Goal: Task Accomplishment & Management: Complete application form

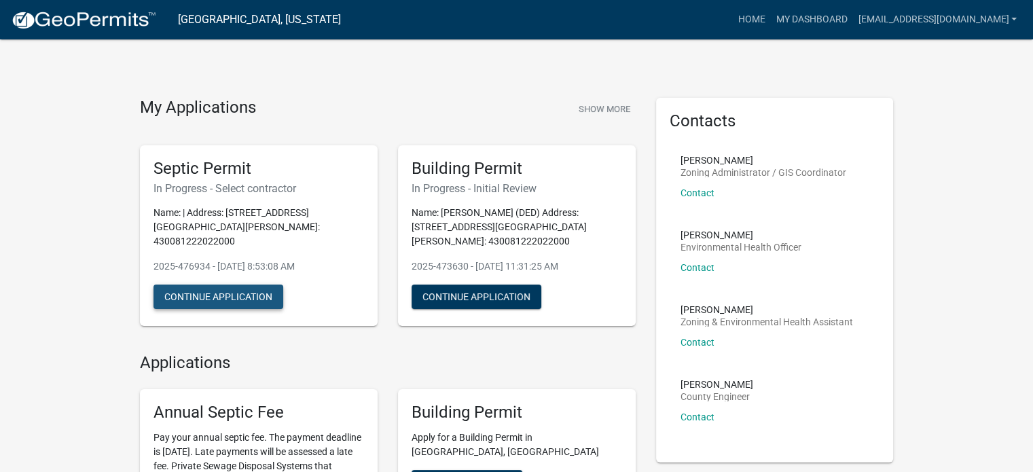
click at [239, 284] on button "Continue Application" at bounding box center [218, 296] width 130 height 24
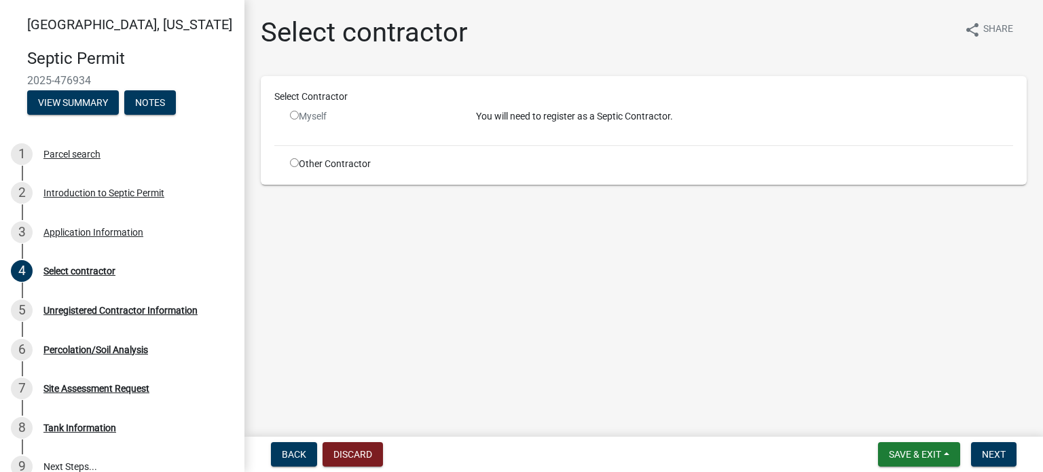
click at [295, 164] on input "radio" at bounding box center [294, 162] width 9 height 9
radio input "true"
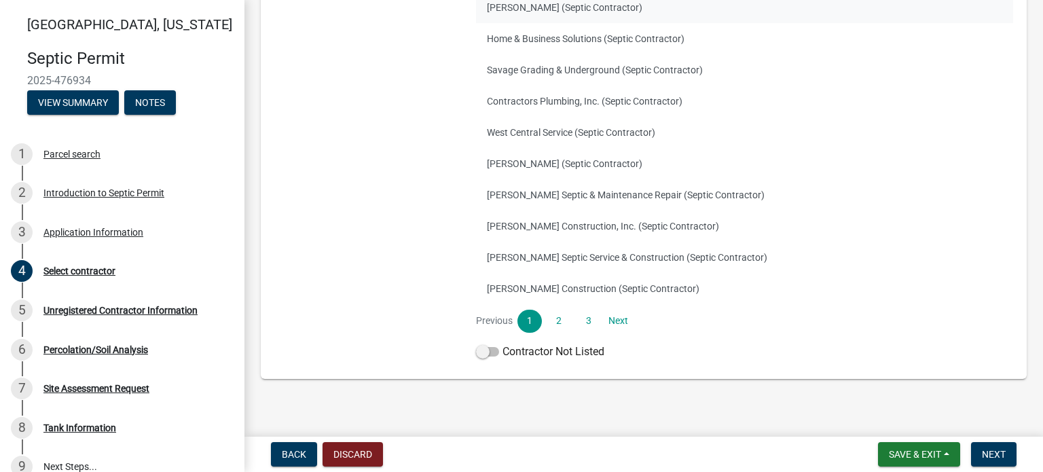
scroll to position [256, 0]
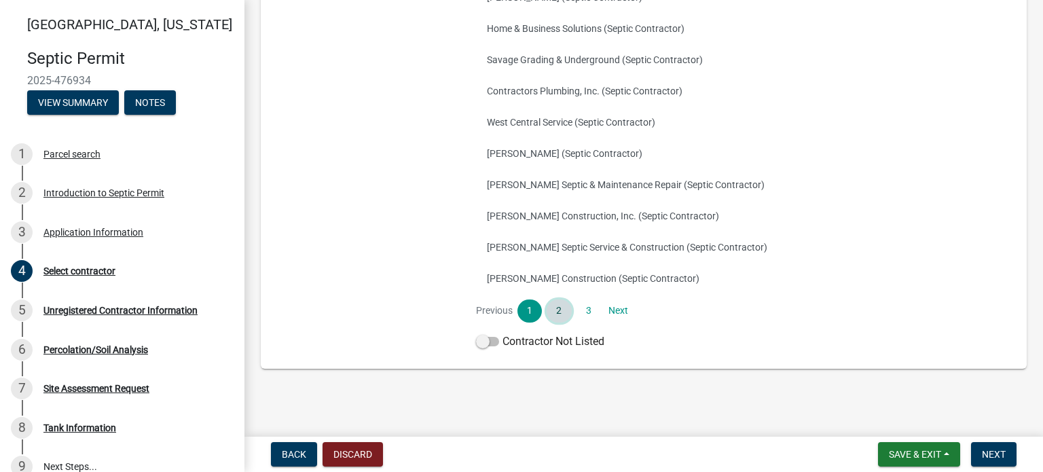
click at [555, 307] on link "2" at bounding box center [559, 310] width 24 height 23
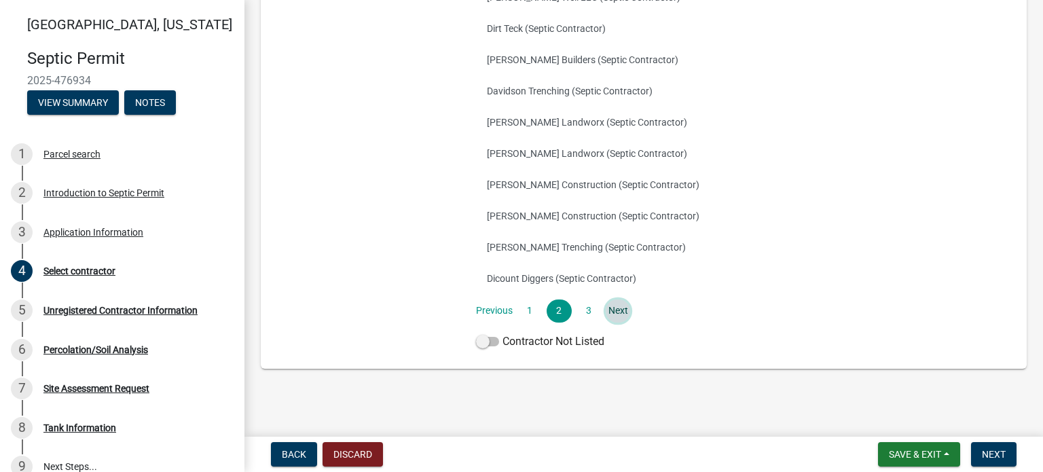
click at [613, 309] on link "Next" at bounding box center [618, 310] width 24 height 23
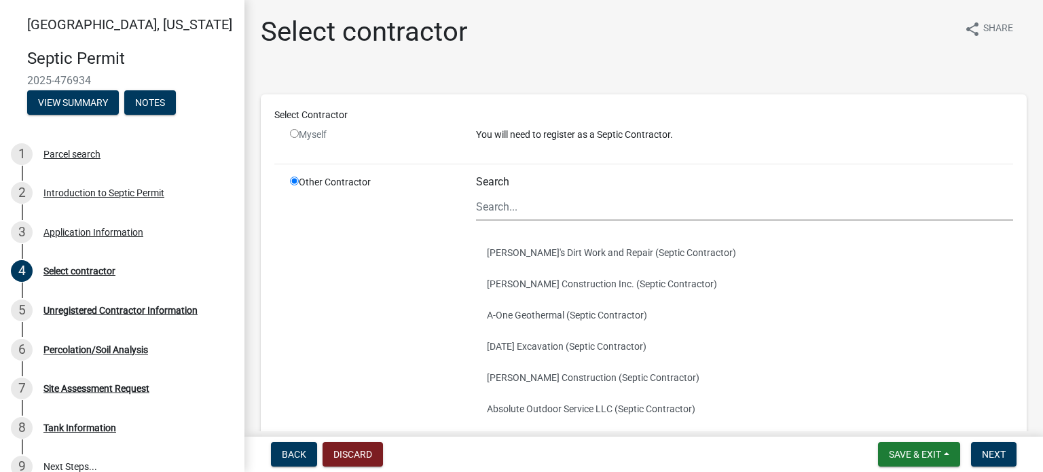
scroll to position [0, 0]
click at [554, 253] on button "[PERSON_NAME]'s Dirt Work and Repair (Septic Contractor)" at bounding box center [744, 253] width 537 height 31
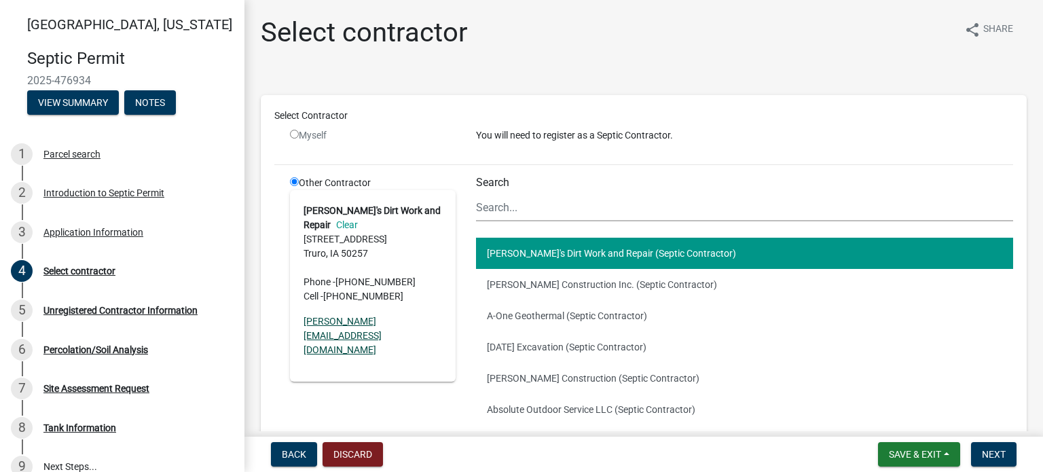
click at [343, 322] on link "[PERSON_NAME][EMAIL_ADDRESS][DOMAIN_NAME]" at bounding box center [343, 335] width 78 height 39
drag, startPoint x: 411, startPoint y: 323, endPoint x: 302, endPoint y: 320, distance: 109.4
click at [302, 320] on div "[PERSON_NAME]'s Dirt Work and Repair Clear [STREET_ADDRESS] Phone - [PHONE_NUMB…" at bounding box center [373, 285] width 166 height 191
copy link "[PERSON_NAME][EMAIL_ADDRESS][DOMAIN_NAME]"
click at [526, 282] on button "[PERSON_NAME] Construction Inc. (Septic Contractor)" at bounding box center [744, 284] width 537 height 31
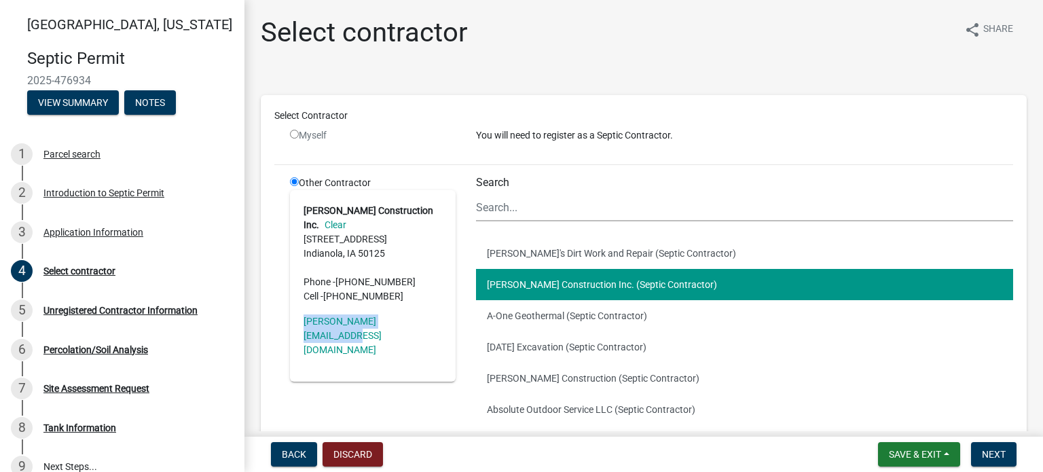
drag, startPoint x: 299, startPoint y: 320, endPoint x: 432, endPoint y: 311, distance: 132.7
click at [432, 311] on div "[PERSON_NAME] Construction Inc. Clear [STREET_ADDRESS] Phone - [PHONE_NUMBER] C…" at bounding box center [373, 285] width 166 height 191
copy link "[PERSON_NAME][EMAIL_ADDRESS][DOMAIN_NAME]"
click at [525, 316] on button "A-One Geothermal (Septic Contractor)" at bounding box center [744, 315] width 537 height 31
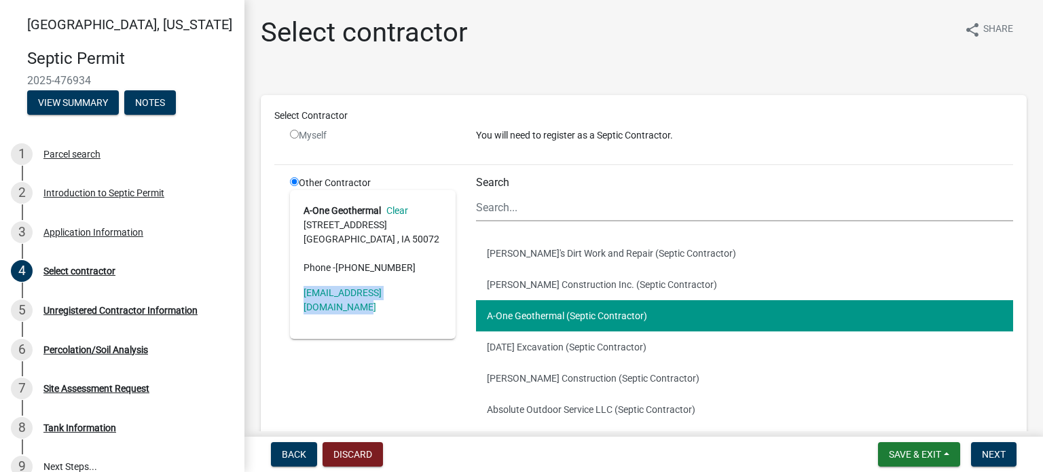
drag, startPoint x: 300, startPoint y: 293, endPoint x: 437, endPoint y: 293, distance: 137.2
click at [437, 293] on div "A-One Geothermal Clear [STREET_ADDRESS] Phone - [PHONE_NUMBER] [EMAIL_ADDRESS][…" at bounding box center [373, 264] width 166 height 149
copy link "[EMAIL_ADDRESS][DOMAIN_NAME]"
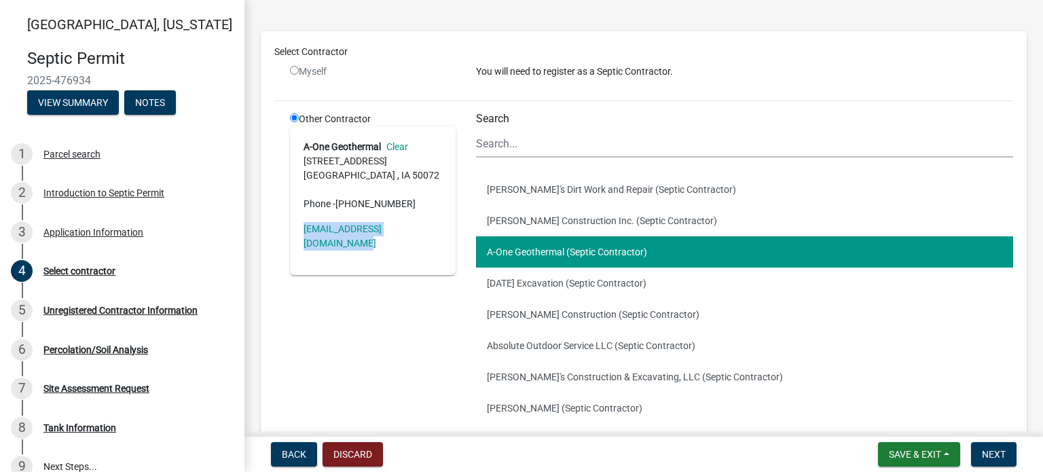
scroll to position [136, 0]
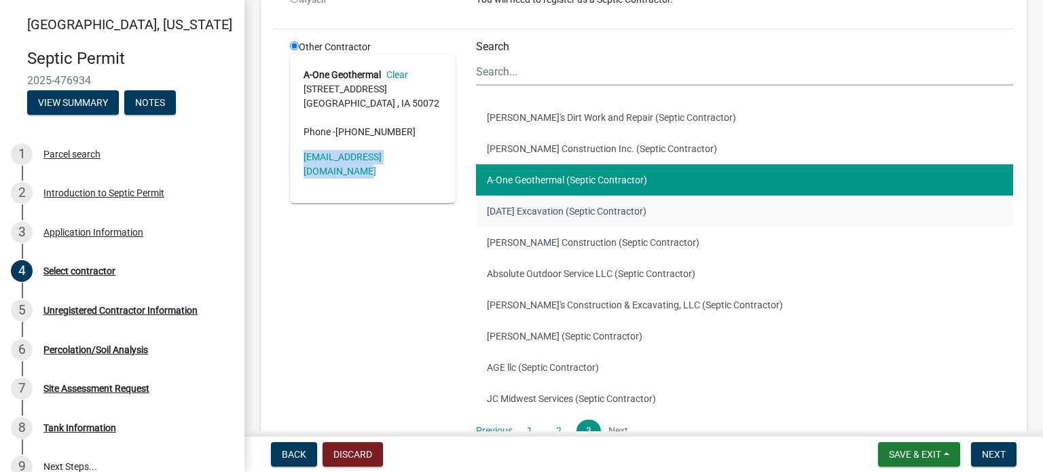
click at [524, 206] on button "[DATE] Excavation (Septic Contractor)" at bounding box center [744, 211] width 537 height 31
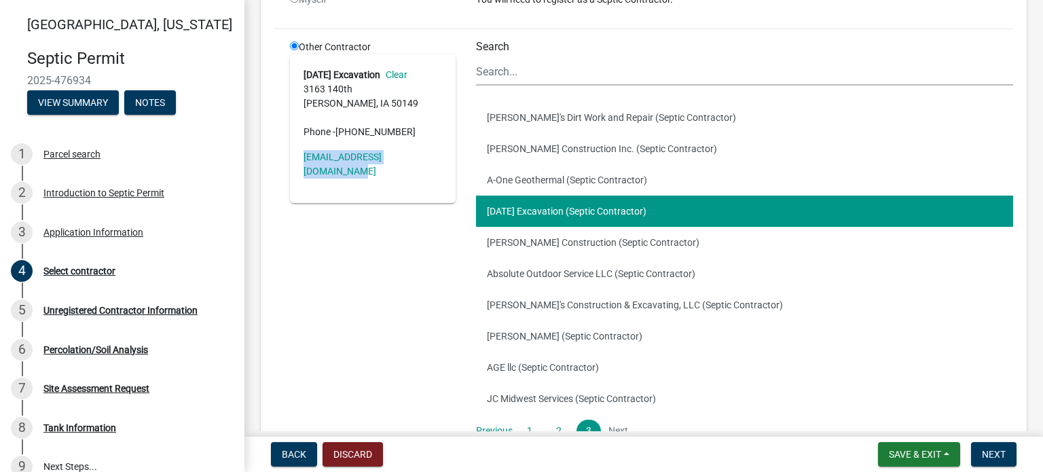
drag, startPoint x: 299, startPoint y: 155, endPoint x: 426, endPoint y: 162, distance: 127.8
click at [426, 162] on div "[DATE] Excavation Clear [STREET_ADDRESS][PERSON_NAME] Phone - [PHONE_NUMBER] [E…" at bounding box center [373, 128] width 166 height 149
copy link "[EMAIL_ADDRESS][DOMAIN_NAME]"
click at [530, 240] on button "[PERSON_NAME] Construction (Septic Contractor)" at bounding box center [744, 242] width 537 height 31
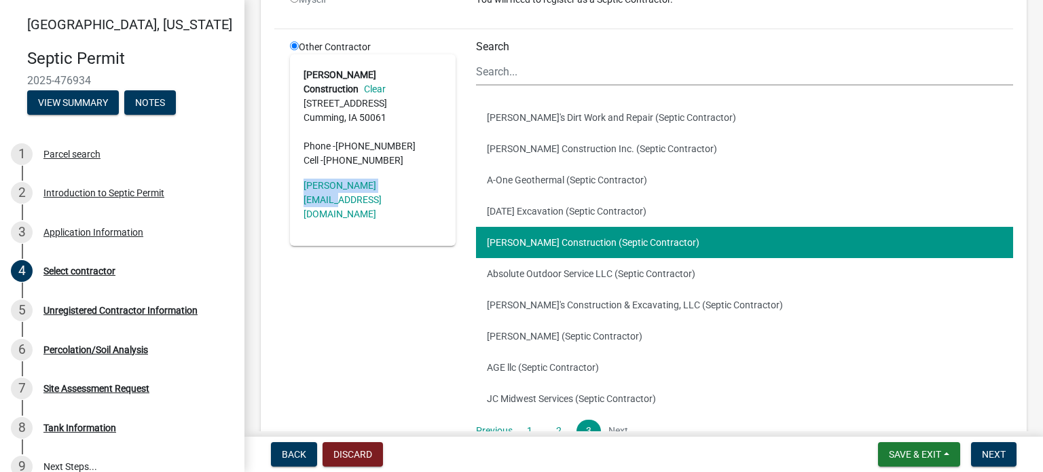
drag, startPoint x: 412, startPoint y: 169, endPoint x: 300, endPoint y: 172, distance: 112.1
click at [300, 172] on div "[PERSON_NAME] Construction Clear [STREET_ADDRESS] Phone - [PHONE_NUMBER] Cell -…" at bounding box center [373, 149] width 166 height 191
copy link "[PERSON_NAME][EMAIL_ADDRESS][DOMAIN_NAME]"
click at [523, 267] on button "Absolute Outdoor Service LLC (Septic Contractor)" at bounding box center [744, 273] width 537 height 31
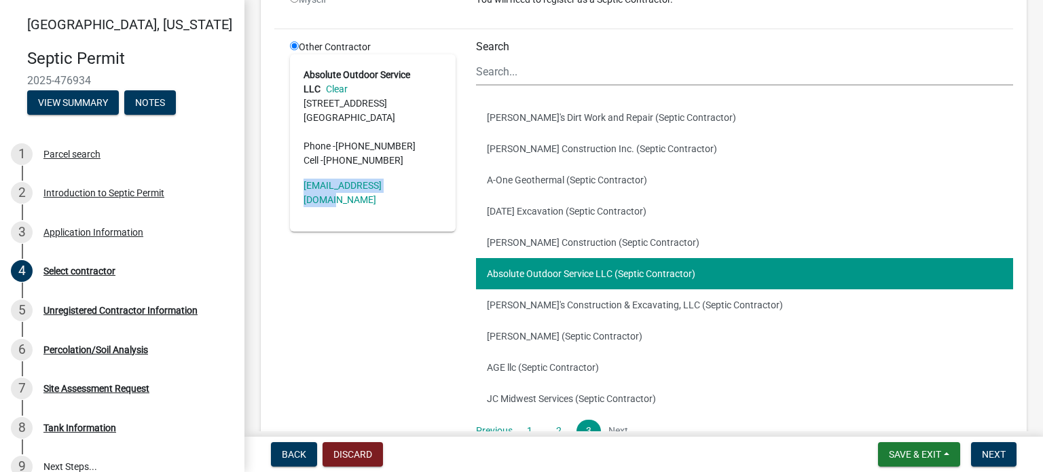
drag, startPoint x: 411, startPoint y: 189, endPoint x: 291, endPoint y: 197, distance: 120.4
click at [291, 197] on div "Absolute Outdoor Service LLC Clear [STREET_ADDRESS] Phone - [PHONE_NUMBER] Cell…" at bounding box center [373, 142] width 166 height 177
copy link "[EMAIL_ADDRESS][DOMAIN_NAME]"
click at [552, 299] on button "[PERSON_NAME]'s Construction & Excavating, LLC (Septic Contractor)" at bounding box center [744, 304] width 537 height 31
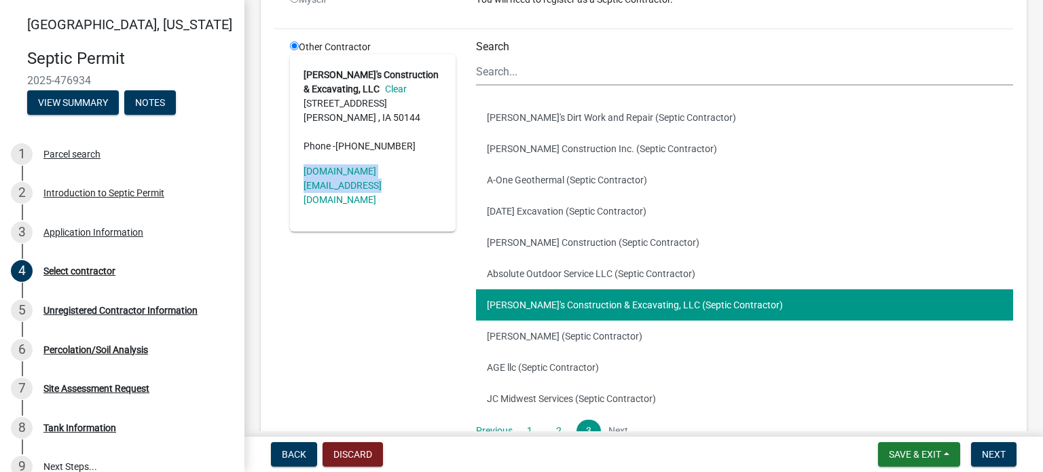
drag, startPoint x: 294, startPoint y: 165, endPoint x: 317, endPoint y: 185, distance: 30.8
click at [317, 185] on div "[PERSON_NAME]'s Construction & Excavating, LLC Clear [STREET_ADDRESS][PERSON_NA…" at bounding box center [373, 142] width 166 height 177
copy link "[DOMAIN_NAME][EMAIL_ADDRESS][DOMAIN_NAME]"
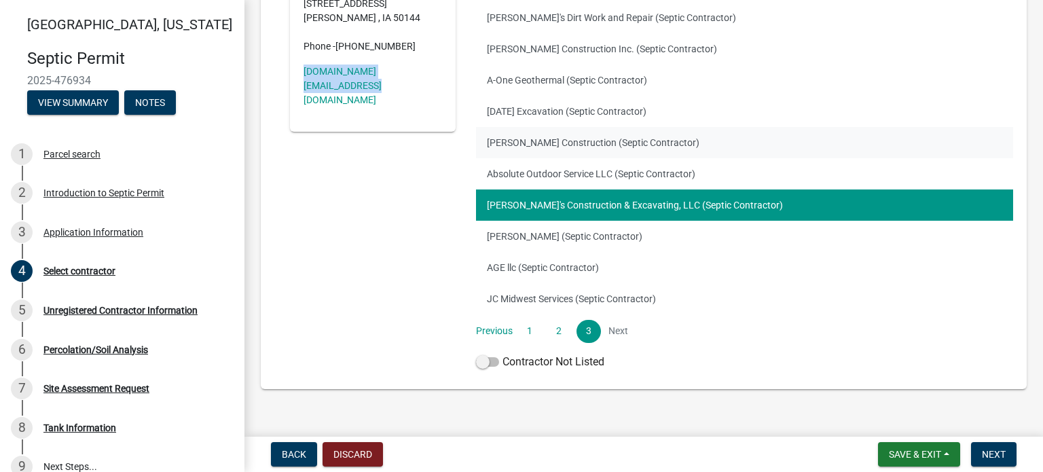
scroll to position [256, 0]
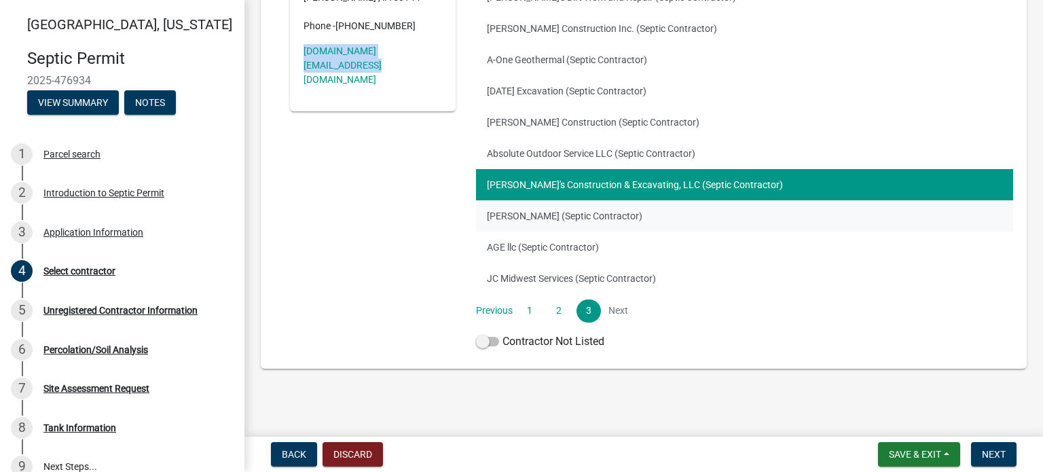
click at [521, 217] on button "[PERSON_NAME] (Septic Contractor)" at bounding box center [744, 215] width 537 height 31
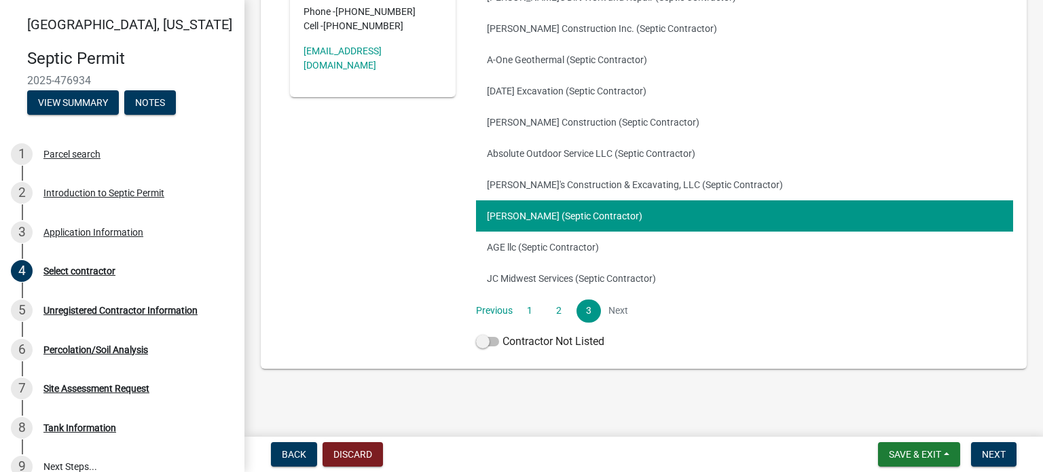
drag, startPoint x: 521, startPoint y: 216, endPoint x: 421, endPoint y: 233, distance: 101.2
click at [421, 233] on div "Other Contractor [PERSON_NAME] Clear [STREET_ADDRESS] Phone - [PHONE_NUMBER] Ce…" at bounding box center [373, 137] width 186 height 435
click at [512, 206] on button "[PERSON_NAME] (Septic Contractor)" at bounding box center [744, 215] width 537 height 31
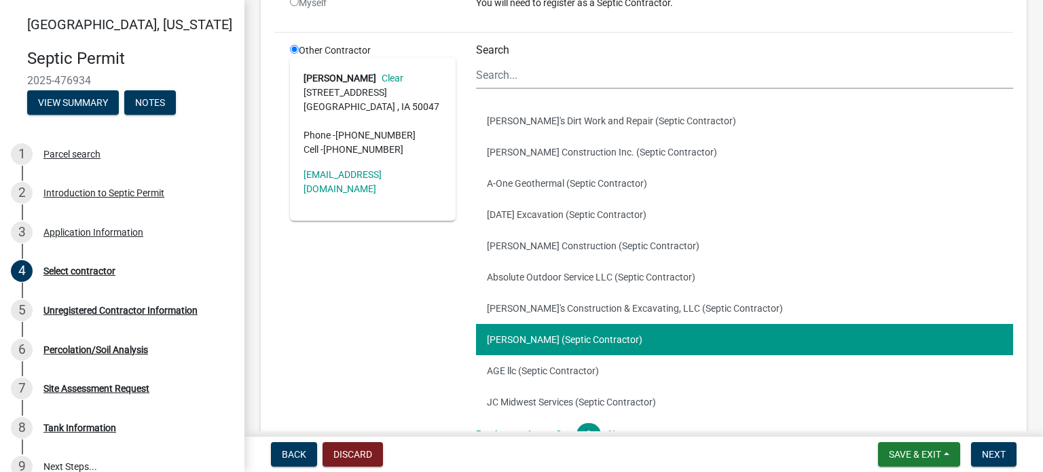
scroll to position [120, 0]
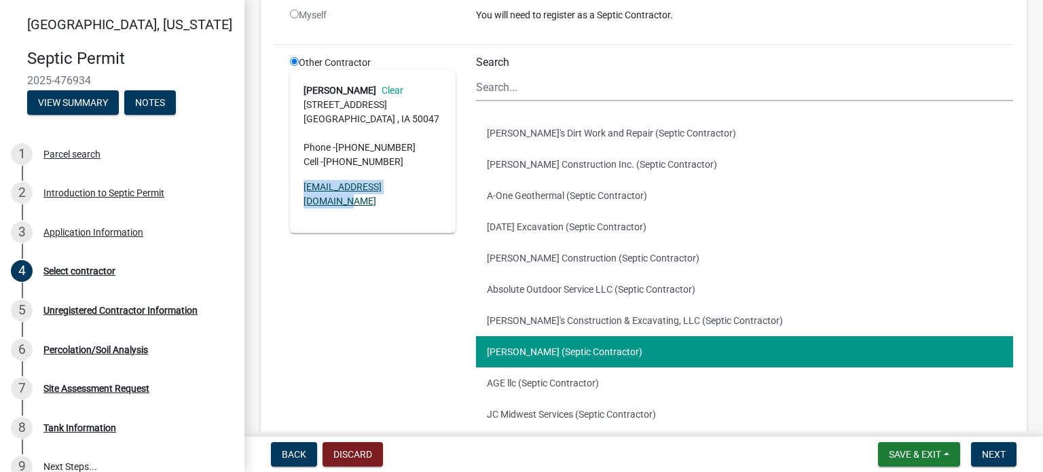
drag, startPoint x: 300, startPoint y: 186, endPoint x: 418, endPoint y: 180, distance: 118.3
click at [418, 180] on div "[PERSON_NAME] Clear [STREET_ADDRESS] Phone - [PHONE_NUMBER] Cell - [PHONE_NUMBE…" at bounding box center [373, 151] width 166 height 163
copy link "[EMAIL_ADDRESS][DOMAIN_NAME]"
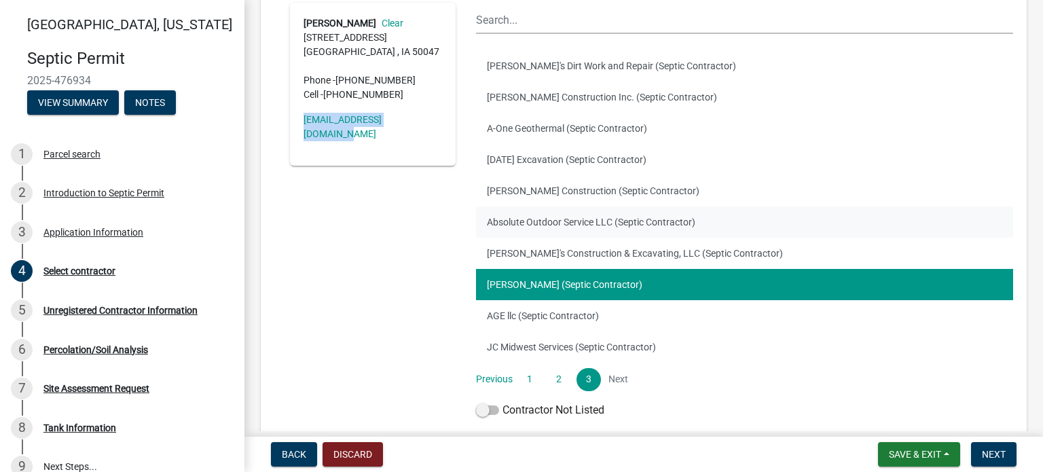
scroll to position [188, 0]
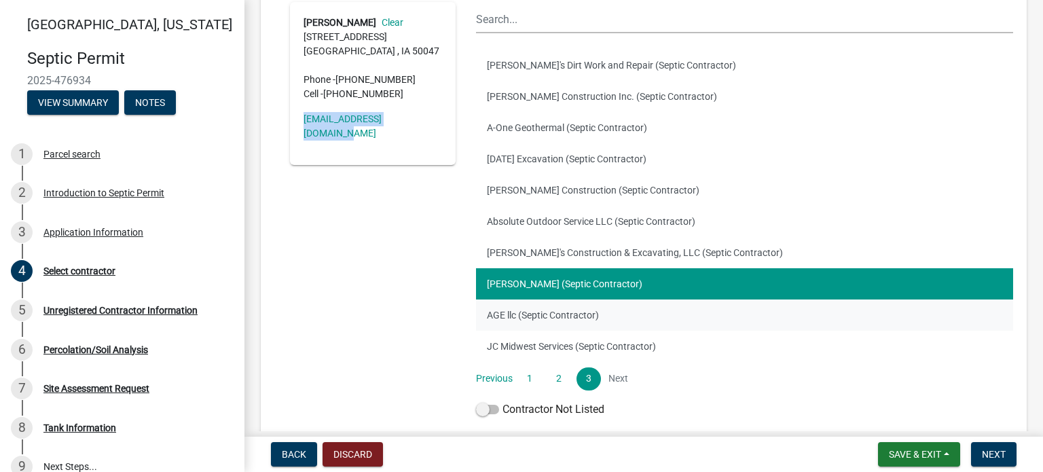
click at [502, 313] on button "AGE llc (Septic Contractor)" at bounding box center [744, 314] width 537 height 31
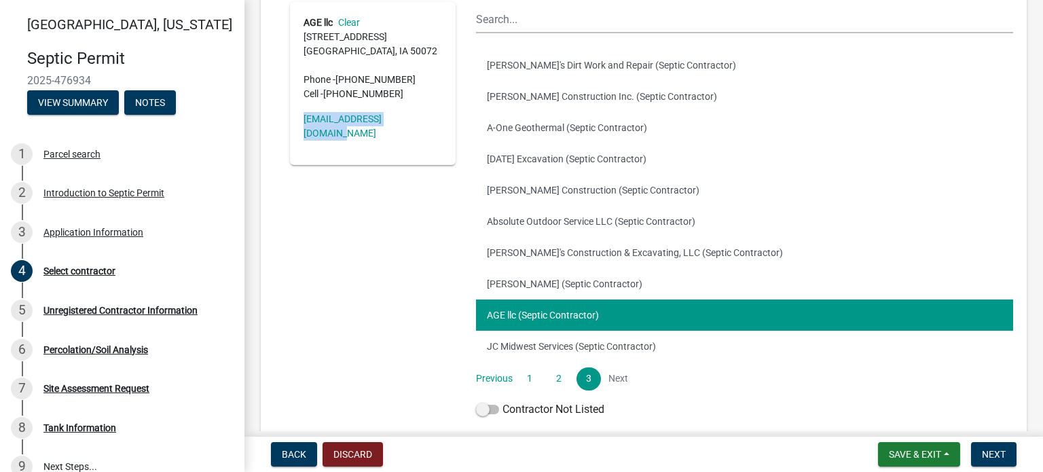
drag, startPoint x: 299, startPoint y: 119, endPoint x: 414, endPoint y: 124, distance: 115.6
click at [414, 124] on div "AGE llc Clear [STREET_ADDRESS] Phone - [PHONE_NUMBER] Cell - [PHONE_NUMBER] [EM…" at bounding box center [373, 83] width 166 height 163
copy link "[EMAIL_ADDRESS][DOMAIN_NAME]"
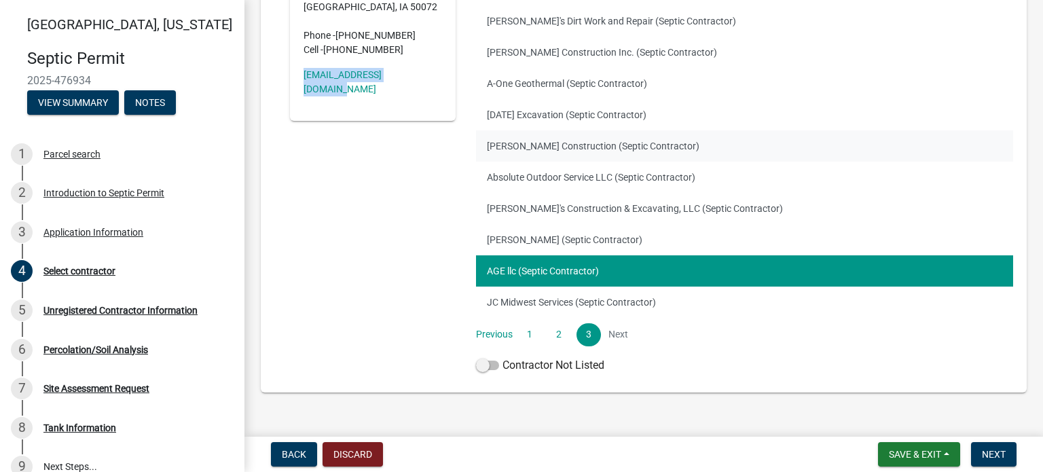
scroll to position [256, 0]
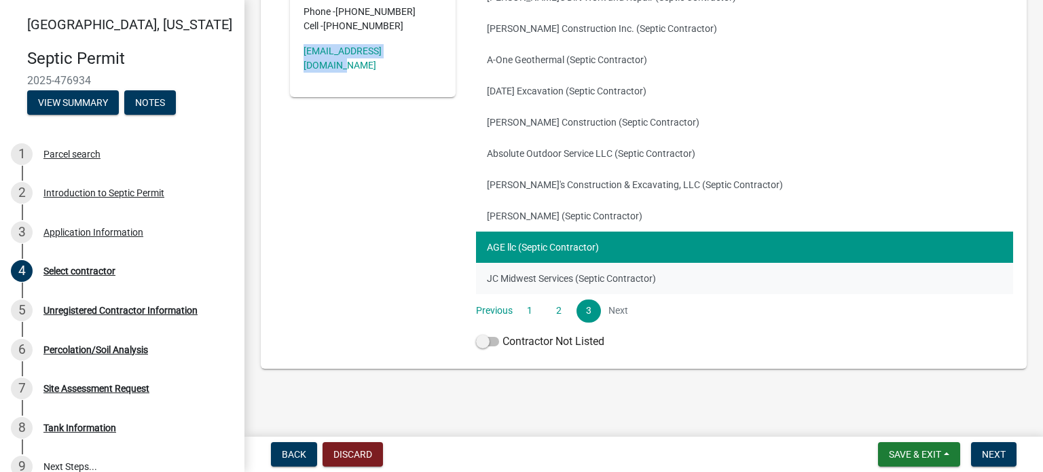
click at [548, 272] on button "JC Midwest Services (Septic Contractor)" at bounding box center [744, 278] width 537 height 31
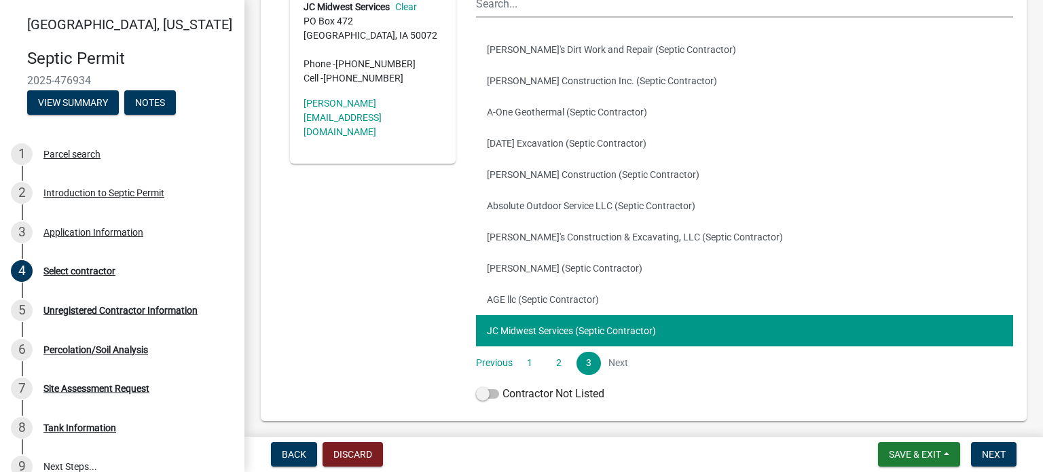
scroll to position [120, 0]
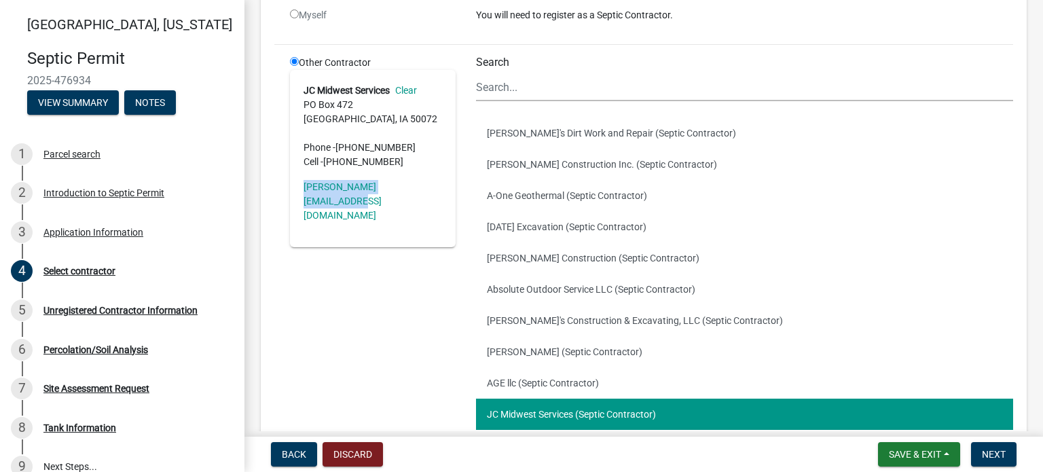
drag, startPoint x: 300, startPoint y: 187, endPoint x: 422, endPoint y: 200, distance: 122.3
click at [422, 200] on div "JC Midwest Services [GEOGRAPHIC_DATA][STREET_ADDRESS] Phone - [PHONE_NUMBER] Ce…" at bounding box center [373, 158] width 166 height 177
copy link "[PERSON_NAME][EMAIL_ADDRESS][DOMAIN_NAME]"
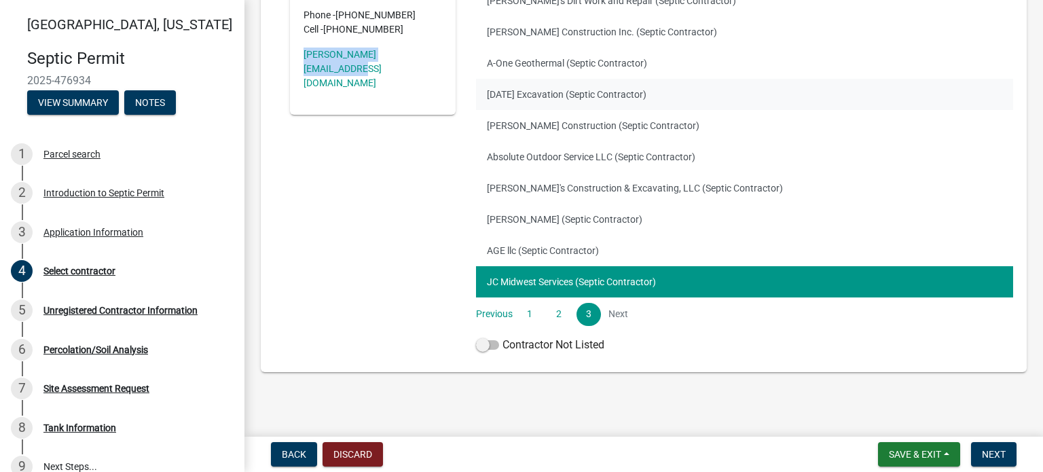
scroll to position [256, 0]
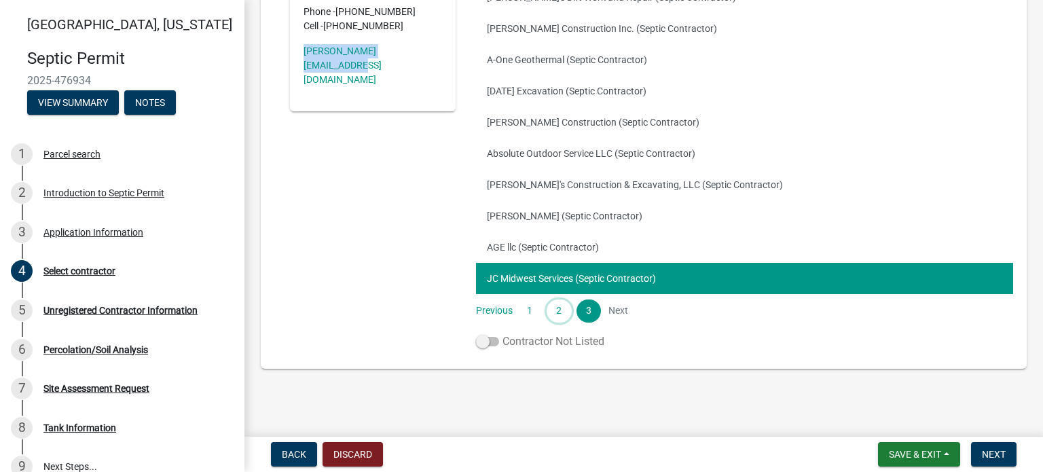
click at [555, 309] on link "2" at bounding box center [559, 310] width 24 height 23
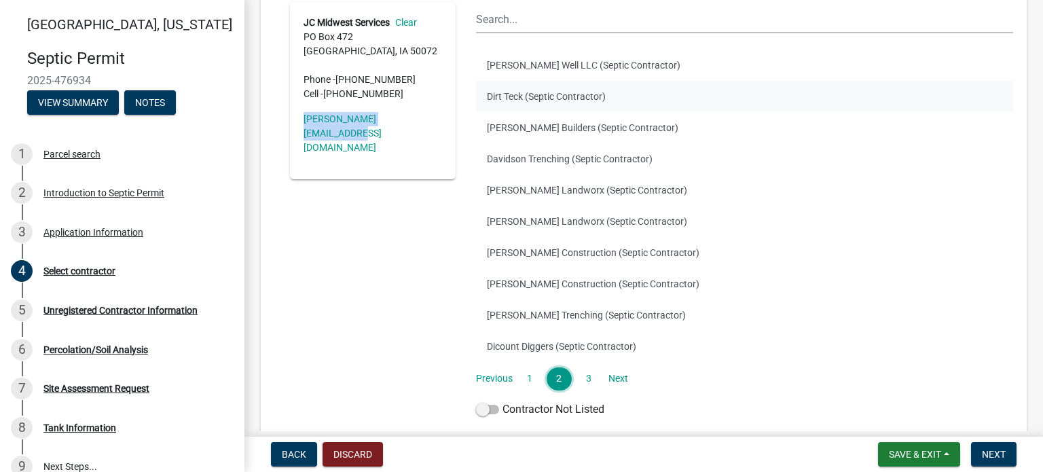
scroll to position [120, 0]
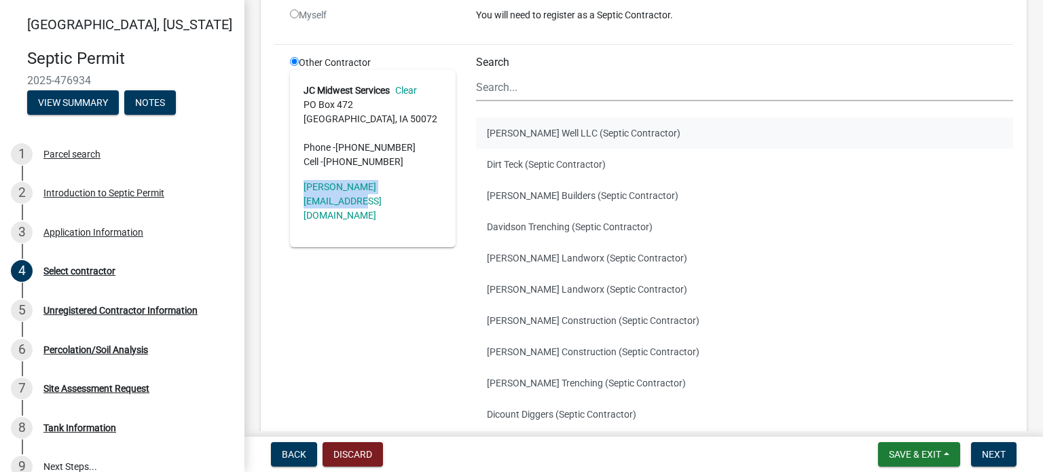
click at [517, 132] on button "[PERSON_NAME] Well LLC (Septic Contractor)" at bounding box center [744, 132] width 537 height 31
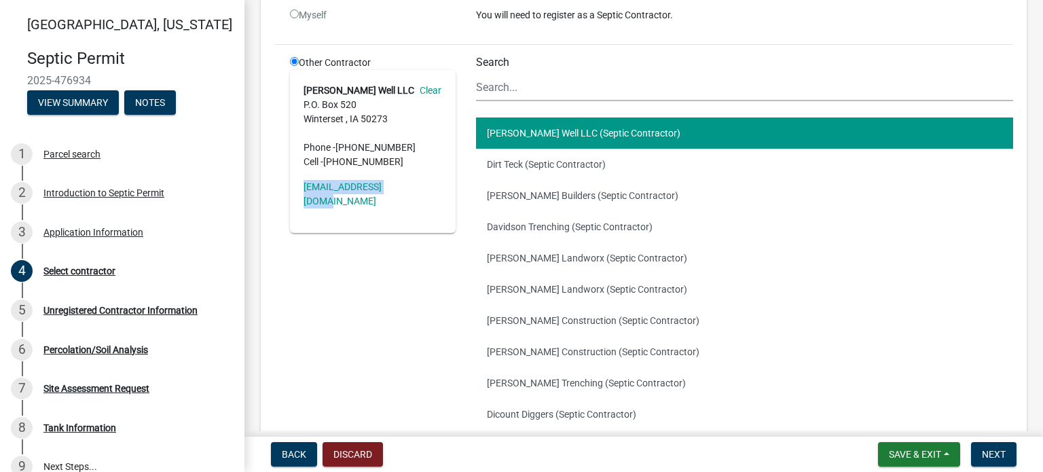
drag, startPoint x: 405, startPoint y: 187, endPoint x: 301, endPoint y: 195, distance: 104.2
click at [301, 195] on div "[PERSON_NAME] Well LLC Clear P.O. [GEOGRAPHIC_DATA] Phone - [PHONE_NUMBER] Cell…" at bounding box center [373, 151] width 166 height 163
click at [521, 162] on button "Dirt Teck (Septic Contractor)" at bounding box center [744, 164] width 537 height 31
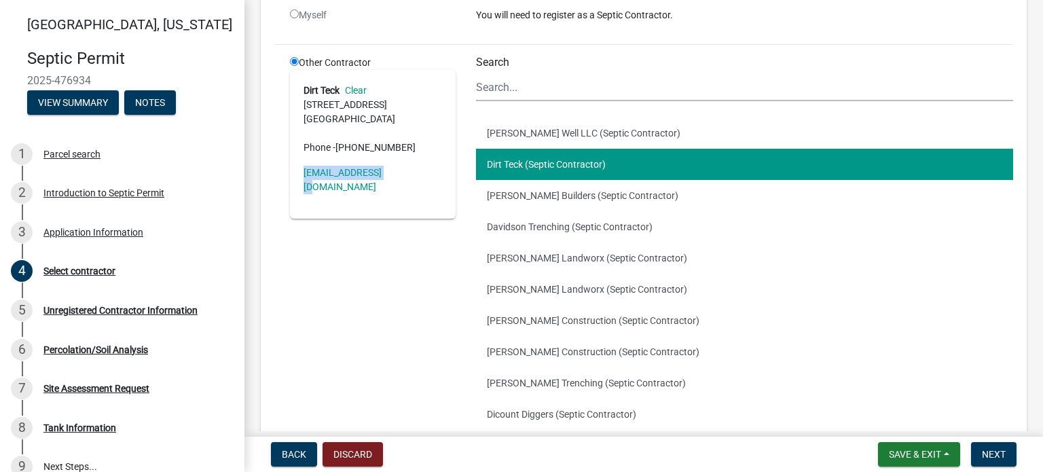
drag, startPoint x: 391, startPoint y: 171, endPoint x: 305, endPoint y: 185, distance: 87.4
click at [305, 185] on div "Dirt Teck Clear [STREET_ADDRESS] Phone - [PHONE_NUMBER] [EMAIL_ADDRESS][DOMAIN_…" at bounding box center [373, 144] width 166 height 149
click at [574, 191] on button "[PERSON_NAME] Builders (Septic Contractor)" at bounding box center [744, 195] width 537 height 31
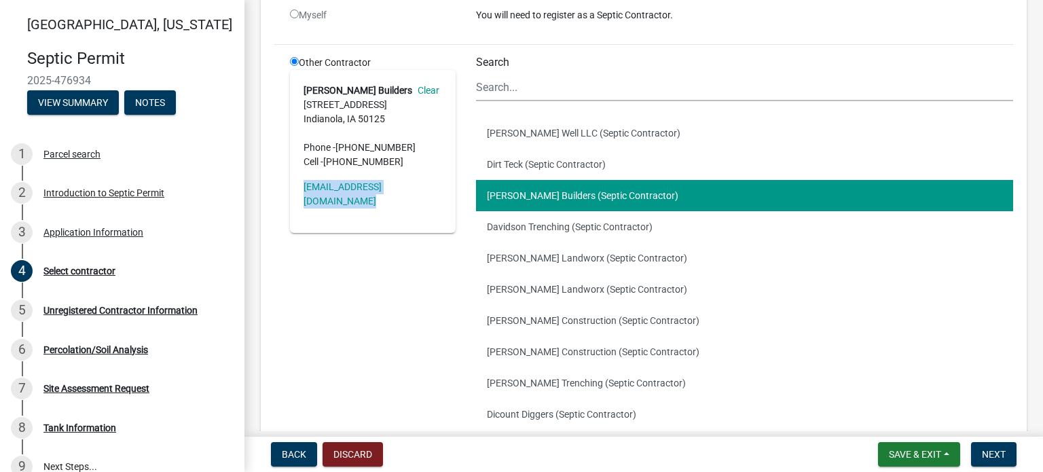
drag, startPoint x: 299, startPoint y: 185, endPoint x: 439, endPoint y: 202, distance: 140.9
click at [439, 202] on div "[PERSON_NAME] Builders Clear [STREET_ADDRESS] Phone - [PHONE_NUMBER] Cell - [PH…" at bounding box center [373, 151] width 166 height 163
click at [551, 228] on button "Davidson Trenching (Septic Contractor)" at bounding box center [744, 226] width 537 height 31
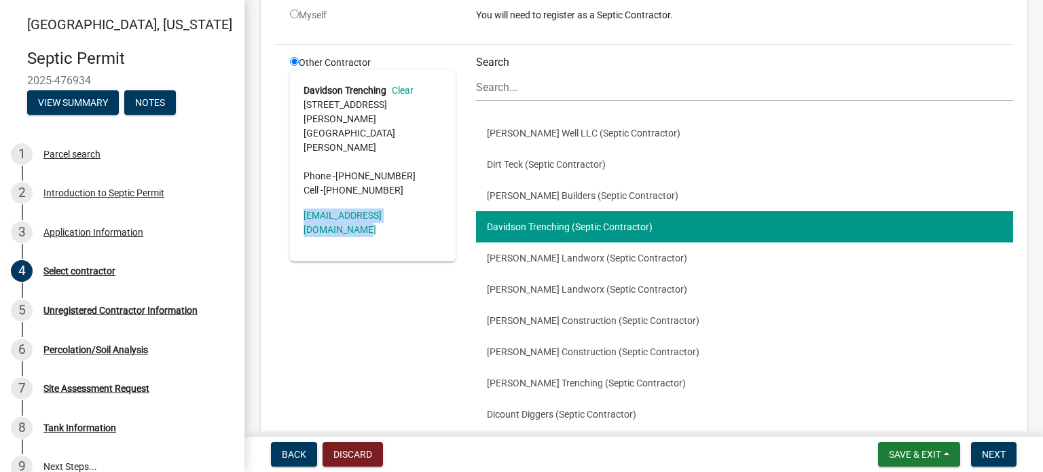
drag, startPoint x: 301, startPoint y: 185, endPoint x: 437, endPoint y: 182, distance: 135.8
click at [437, 182] on div "Davidson Trenching Clear [STREET_ADDRESS][PERSON_NAME][PERSON_NAME] Phone - [PH…" at bounding box center [373, 165] width 166 height 191
click at [536, 257] on button "[PERSON_NAME] Landworx (Septic Contractor)" at bounding box center [744, 257] width 537 height 31
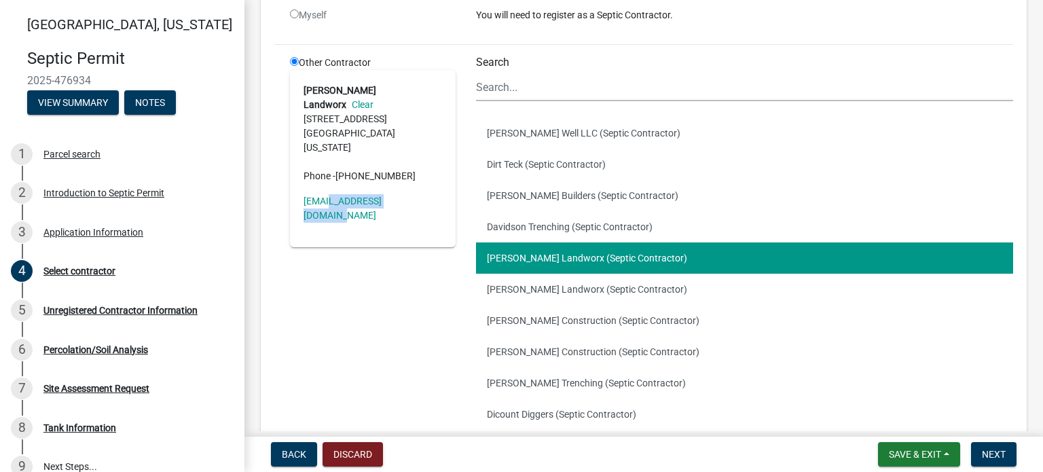
drag, startPoint x: 420, startPoint y: 170, endPoint x: 329, endPoint y: 187, distance: 91.8
click at [326, 185] on div "[PERSON_NAME] Landworx Clear [STREET_ADDRESS][US_STATE] Phone - [PHONE_NUMBER] …" at bounding box center [373, 158] width 166 height 177
click at [318, 196] on link "[EMAIL_ADDRESS][DOMAIN_NAME]" at bounding box center [343, 208] width 78 height 25
click at [310, 181] on div "[PERSON_NAME] Landworx Clear [STREET_ADDRESS][US_STATE] Phone - [PHONE_NUMBER] …" at bounding box center [373, 158] width 166 height 177
drag, startPoint x: 299, startPoint y: 173, endPoint x: 426, endPoint y: 181, distance: 127.2
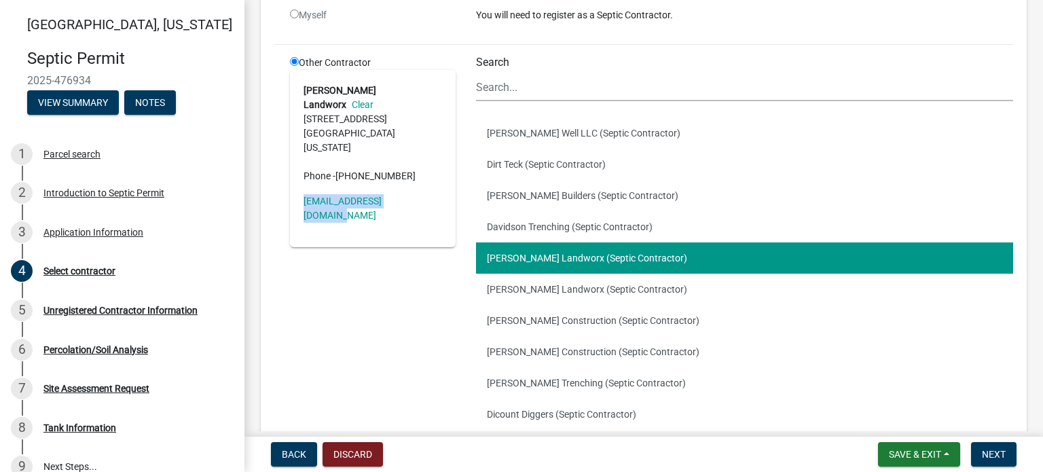
click at [426, 181] on div "[PERSON_NAME] Landworx Clear [STREET_ADDRESS][US_STATE] Phone - [PHONE_NUMBER] …" at bounding box center [373, 158] width 166 height 177
click at [547, 286] on button "[PERSON_NAME] Landworx (Septic Contractor)" at bounding box center [744, 289] width 537 height 31
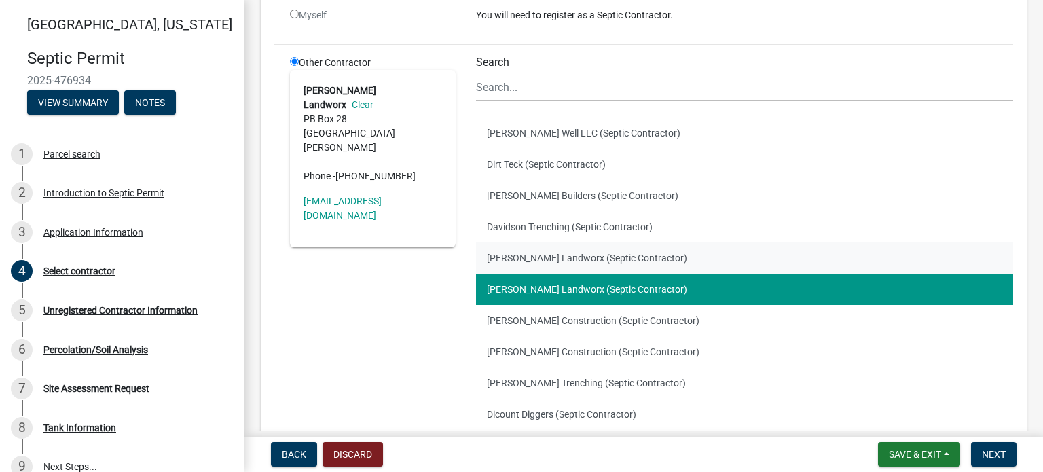
click at [540, 254] on button "[PERSON_NAME] Landworx (Septic Contractor)" at bounding box center [744, 257] width 537 height 31
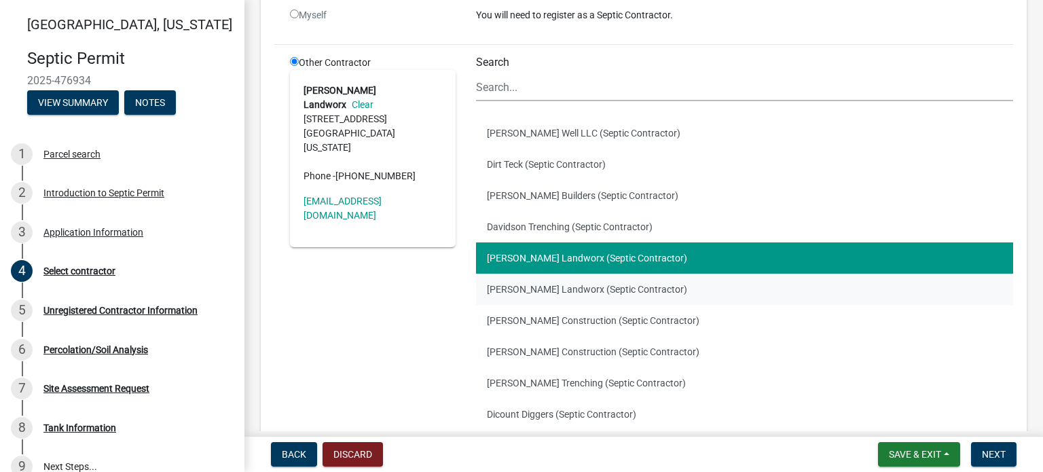
click at [549, 284] on button "[PERSON_NAME] Landworx (Septic Contractor)" at bounding box center [744, 289] width 537 height 31
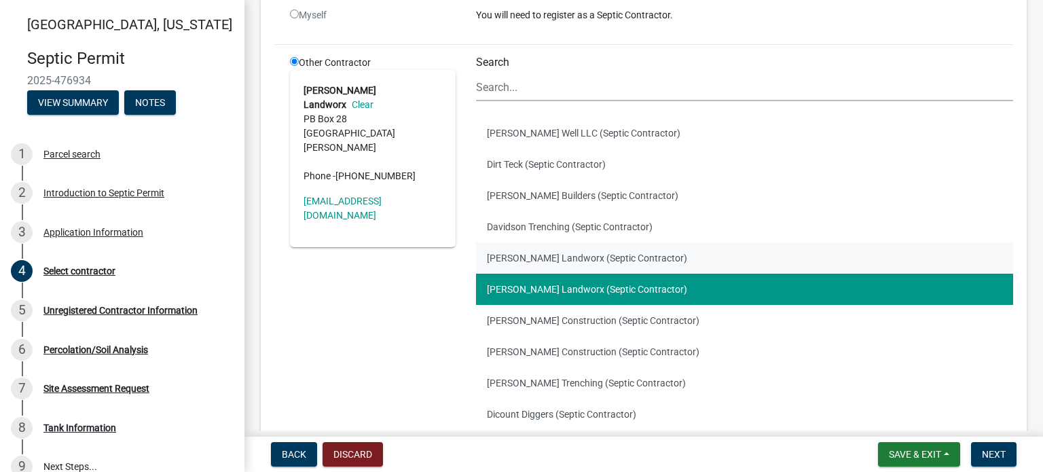
click at [544, 257] on button "[PERSON_NAME] Landworx (Septic Contractor)" at bounding box center [744, 257] width 537 height 31
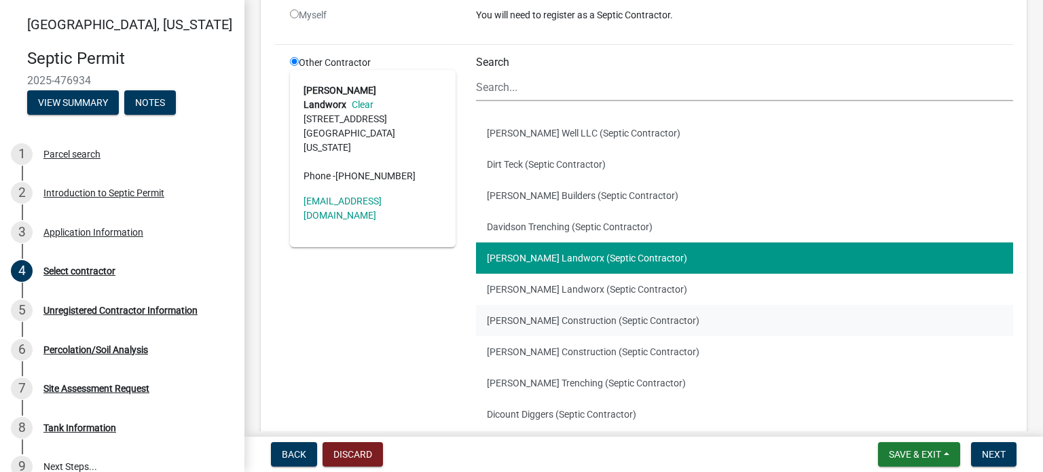
click at [547, 320] on button "[PERSON_NAME] Construction (Septic Contractor)" at bounding box center [744, 320] width 537 height 31
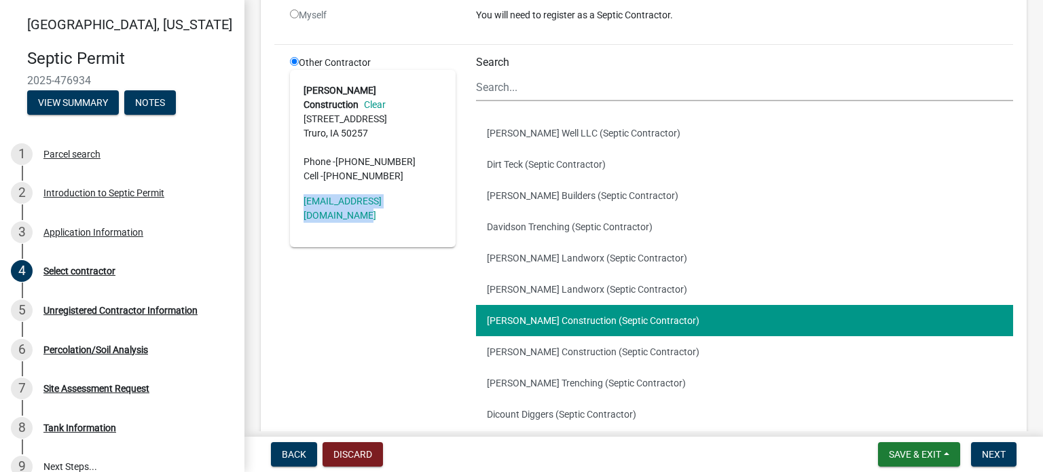
drag, startPoint x: 297, startPoint y: 184, endPoint x: 449, endPoint y: 193, distance: 151.7
click at [449, 193] on div "[PERSON_NAME] Construction Clear [STREET_ADDRESS] [GEOGRAPHIC_DATA] Phone - [PH…" at bounding box center [373, 158] width 166 height 177
click at [539, 349] on button "[PERSON_NAME] Construction (Septic Contractor)" at bounding box center [744, 351] width 537 height 31
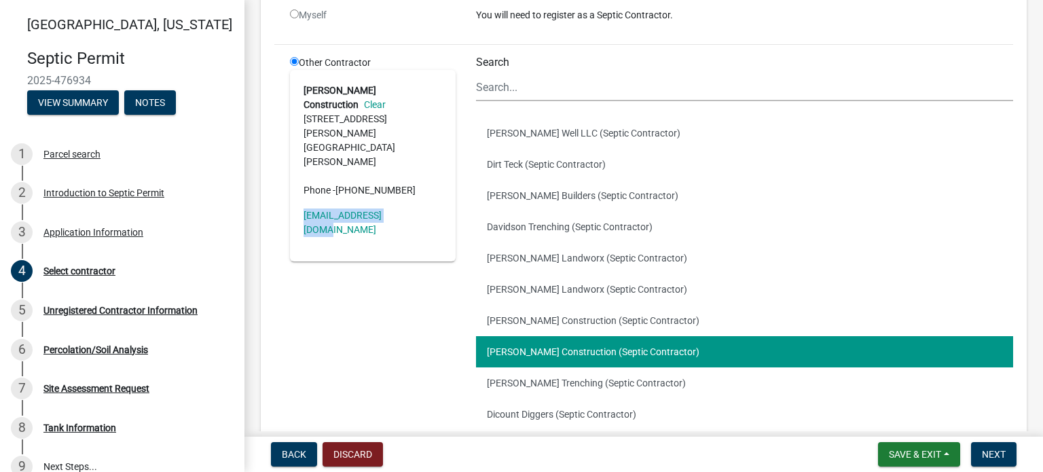
drag, startPoint x: 411, startPoint y: 172, endPoint x: 304, endPoint y: 181, distance: 107.0
click at [304, 181] on div "[PERSON_NAME] Construction Clear [STREET_ADDRESS][PERSON_NAME][PERSON_NAME] Pho…" at bounding box center [373, 165] width 166 height 191
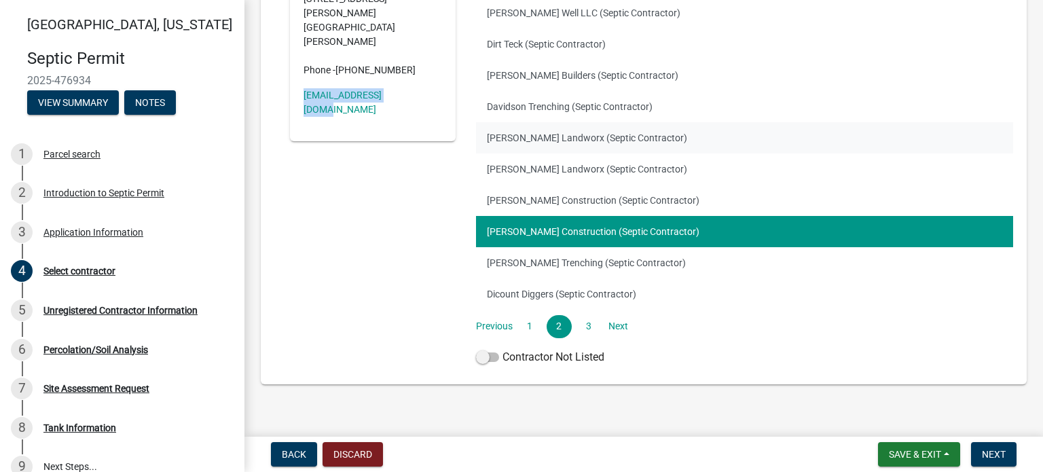
scroll to position [256, 0]
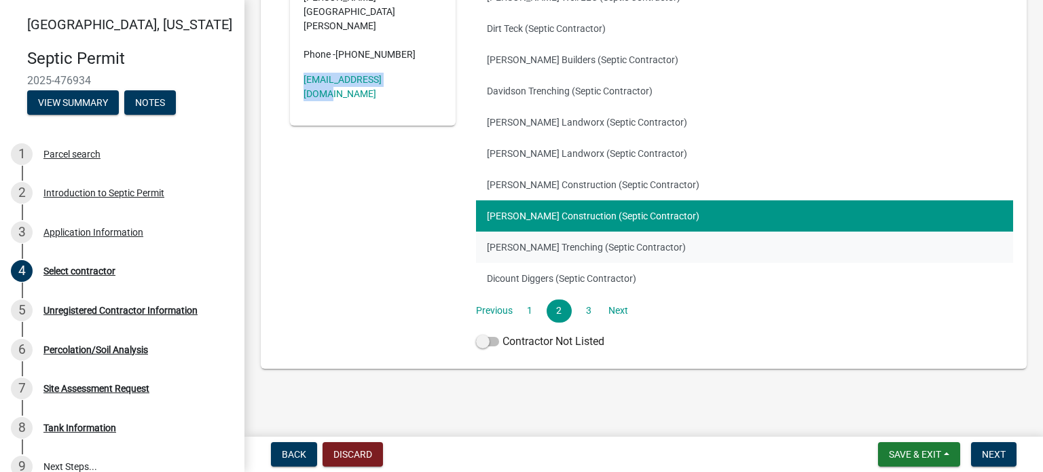
click at [540, 244] on button "[PERSON_NAME] Trenching (Septic Contractor)" at bounding box center [744, 247] width 537 height 31
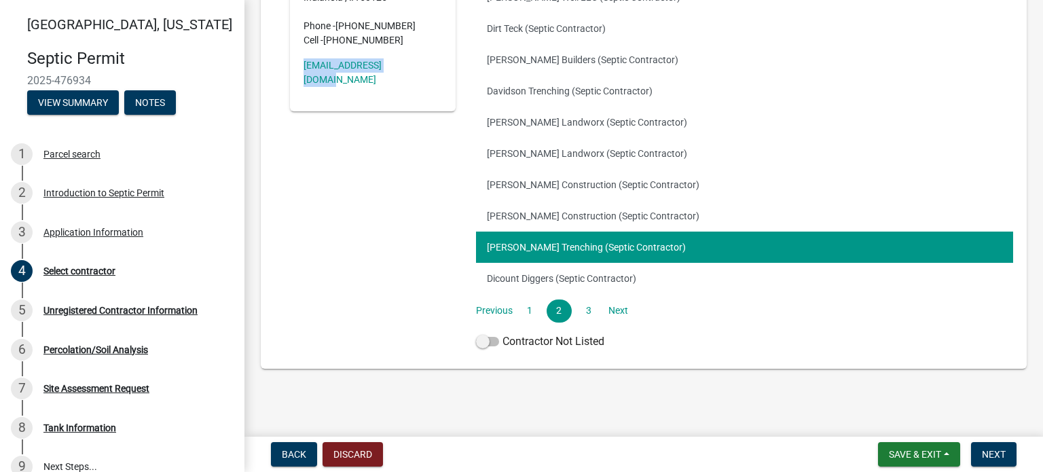
drag, startPoint x: 416, startPoint y: 53, endPoint x: 303, endPoint y: 60, distance: 113.0
click at [303, 60] on div "[PERSON_NAME] Clear [STREET_ADDRESS] Phone - [PHONE_NUMBER] Cell - [PHONE_NUMBE…" at bounding box center [373, 22] width 166 height 177
click at [530, 274] on button "Dicount Diggers (Septic Contractor)" at bounding box center [744, 278] width 537 height 31
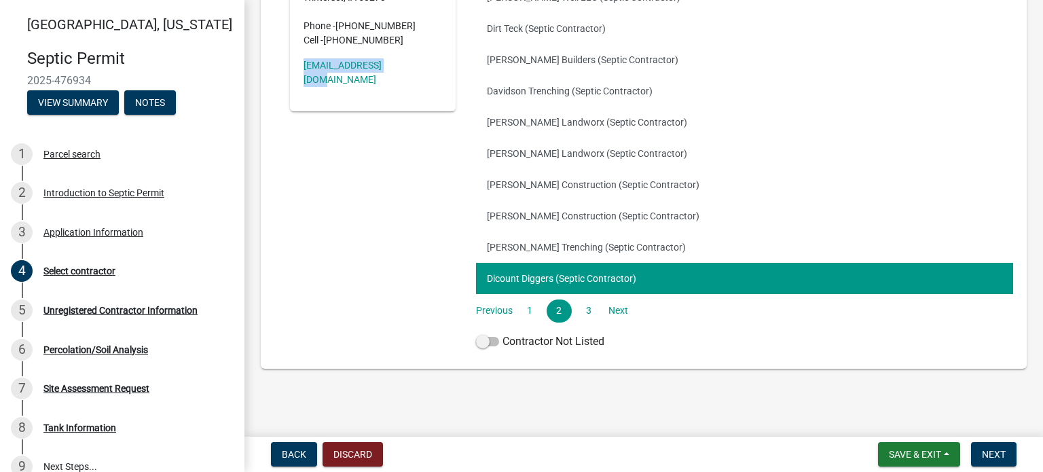
drag, startPoint x: 301, startPoint y: 52, endPoint x: 413, endPoint y: 56, distance: 112.1
click at [423, 56] on div "Dicount Diggers Clear [STREET_ADDRESS][PERSON_NAME] Winterset, IA 50273 Phone -…" at bounding box center [373, 22] width 166 height 177
click at [526, 308] on link "1" at bounding box center [529, 310] width 24 height 23
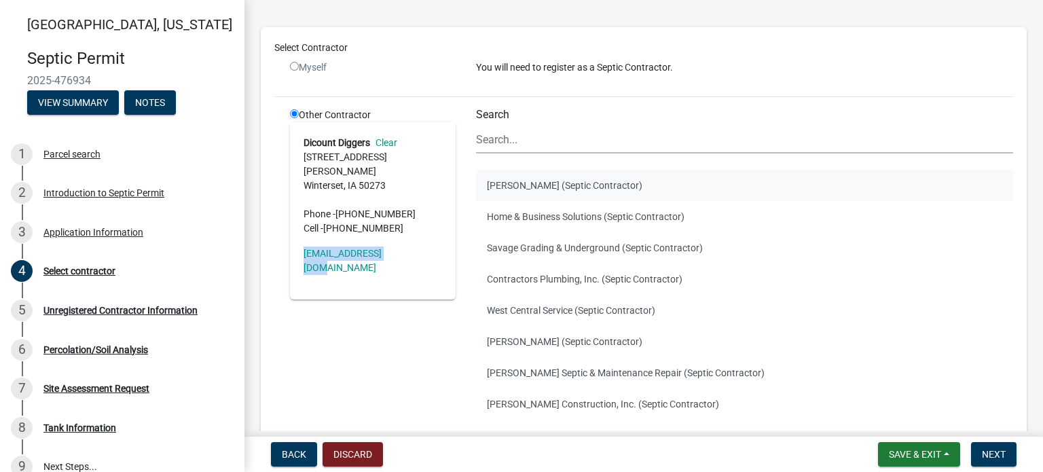
scroll to position [136, 0]
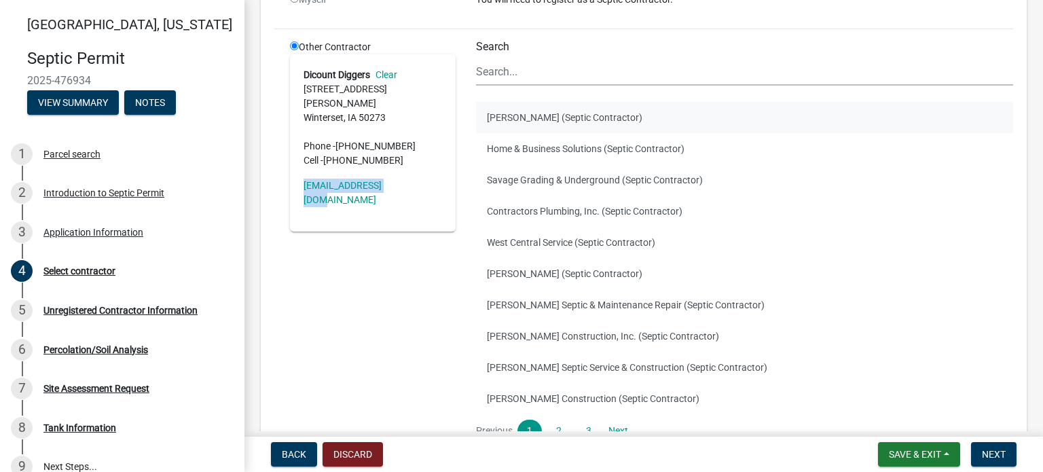
click at [495, 119] on button "[PERSON_NAME] (Septic Contractor)" at bounding box center [744, 117] width 537 height 31
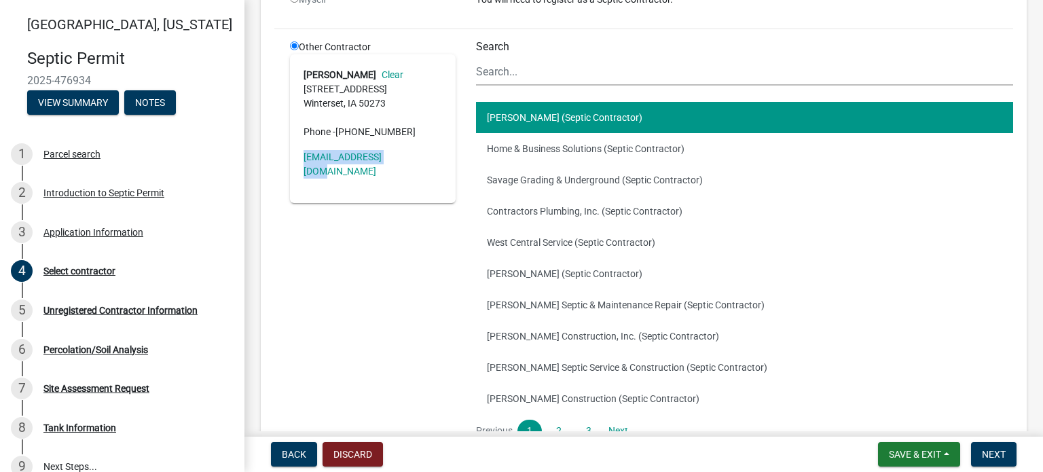
drag, startPoint x: 403, startPoint y: 162, endPoint x: 299, endPoint y: 164, distance: 104.6
click at [299, 164] on div "[PERSON_NAME] Clear [STREET_ADDRESS] Phone - [PHONE_NUMBER] [EMAIL_ADDRESS][DOM…" at bounding box center [373, 128] width 166 height 149
click at [540, 143] on button "Home & Business Solutions (Septic Contractor)" at bounding box center [744, 148] width 537 height 31
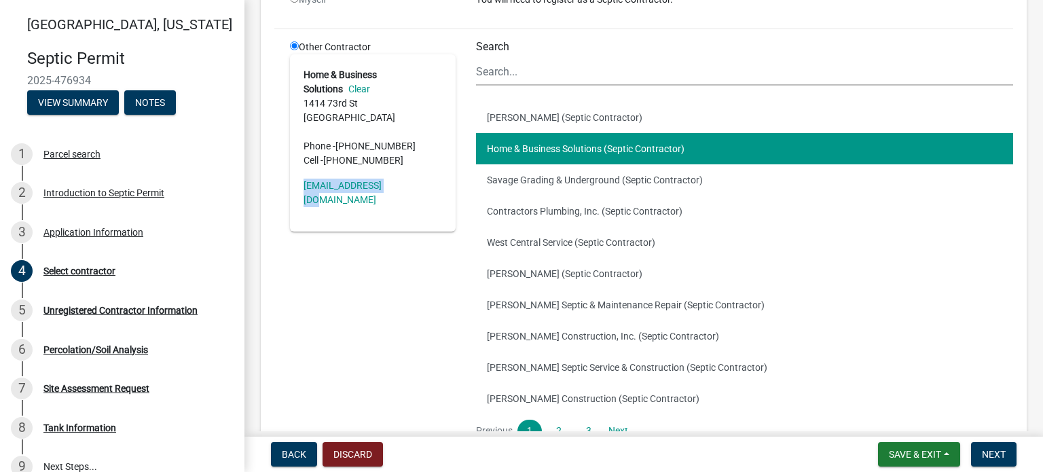
drag, startPoint x: 407, startPoint y: 187, endPoint x: 291, endPoint y: 184, distance: 115.5
click at [291, 184] on div "Home & Business Solutions Clear [STREET_ADDRESS] Phone - [PHONE_NUMBER] Cell - …" at bounding box center [373, 142] width 166 height 177
click at [577, 177] on button "Savage Grading & Underground (Septic Contractor)" at bounding box center [744, 179] width 537 height 31
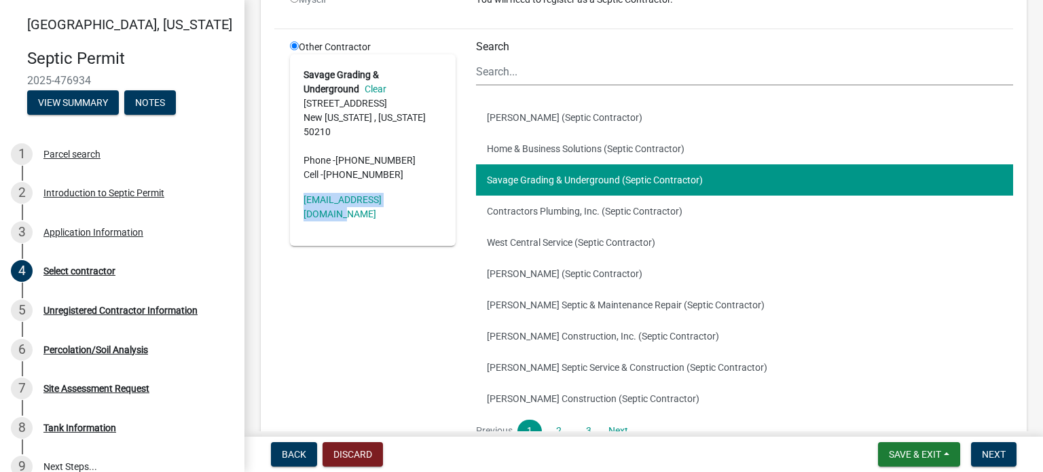
drag, startPoint x: 299, startPoint y: 187, endPoint x: 424, endPoint y: 191, distance: 125.0
click at [424, 191] on div "Savage Grading & Underground Clear [STREET_ADDRESS][US_STATE][US_STATE] Phone -…" at bounding box center [373, 149] width 166 height 191
click at [551, 206] on button "Contractors Plumbing, Inc. (Septic Contractor)" at bounding box center [744, 211] width 537 height 31
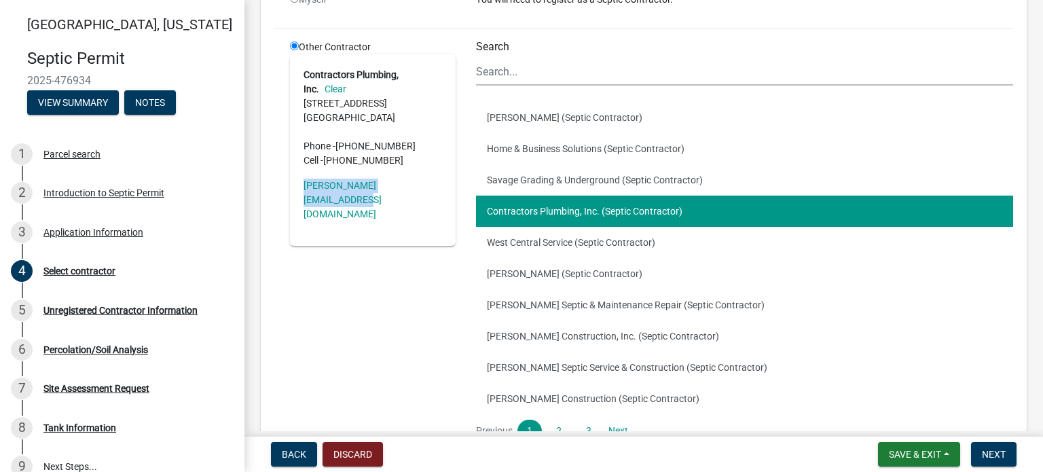
drag, startPoint x: 297, startPoint y: 181, endPoint x: 438, endPoint y: 200, distance: 142.5
click at [438, 200] on div "Contractors Plumbing, Inc. Clear [STREET_ADDRESS] Phone - [PHONE_NUMBER] Cell -…" at bounding box center [373, 149] width 166 height 191
click at [581, 251] on button "West Central Service (Septic Contractor)" at bounding box center [744, 242] width 537 height 31
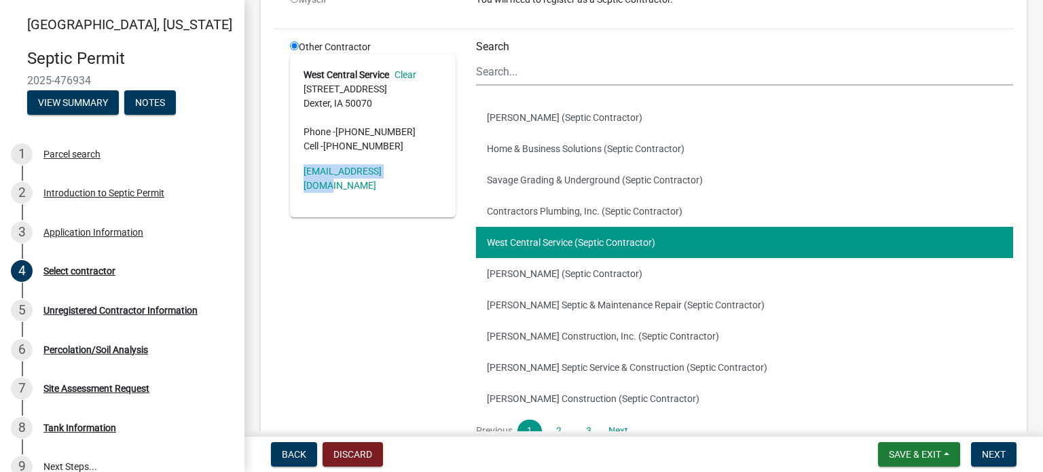
drag, startPoint x: 414, startPoint y: 172, endPoint x: 301, endPoint y: 175, distance: 112.1
click at [301, 175] on div "West Central Service Clear [STREET_ADDRESS] Phone - [PHONE_NUMBER] Cell - [PHON…" at bounding box center [373, 135] width 166 height 163
click at [528, 271] on button "[PERSON_NAME] (Septic Contractor)" at bounding box center [744, 273] width 537 height 31
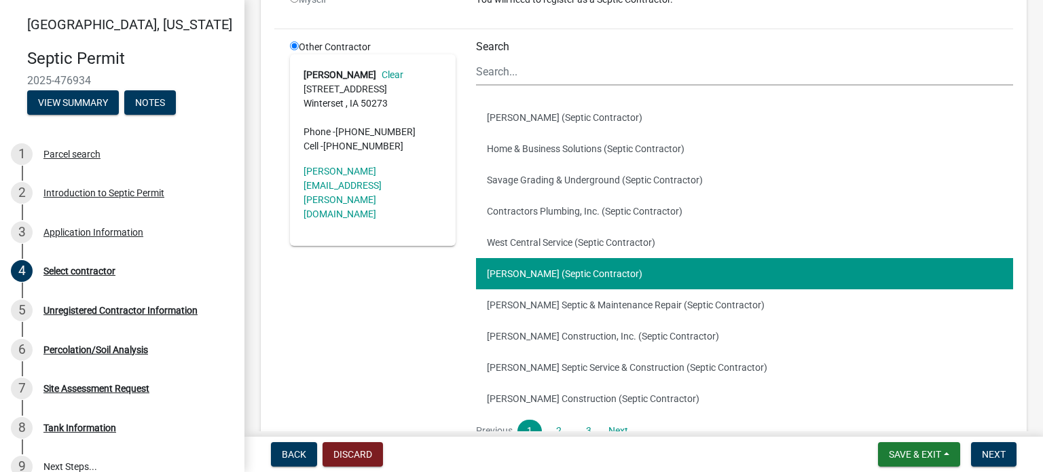
drag, startPoint x: 528, startPoint y: 271, endPoint x: 351, endPoint y: 187, distance: 195.3
click at [351, 187] on div "[PERSON_NAME] Clear [STREET_ADDRESS] Phone - [PHONE_NUMBER] Cell - [PHONE_NUMBE…" at bounding box center [373, 149] width 166 height 191
drag, startPoint x: 296, startPoint y: 168, endPoint x: 433, endPoint y: 180, distance: 137.0
click at [433, 180] on div "[PERSON_NAME] Clear [STREET_ADDRESS] Phone - [PHONE_NUMBER] Cell - [PHONE_NUMBE…" at bounding box center [373, 149] width 166 height 191
click at [529, 304] on button "[PERSON_NAME] Septic & Maintenance Repair (Septic Contractor)" at bounding box center [744, 304] width 537 height 31
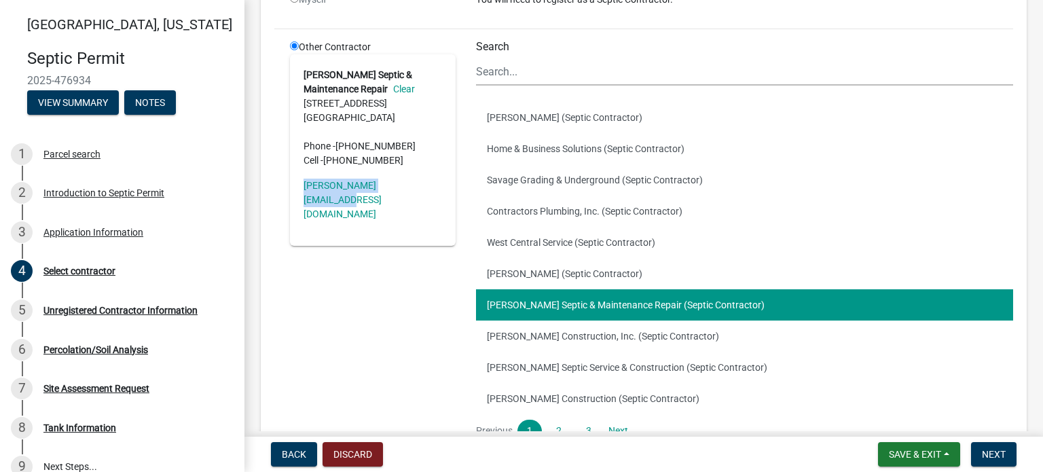
drag, startPoint x: 301, startPoint y: 184, endPoint x: 432, endPoint y: 196, distance: 130.9
click at [432, 196] on div "[PERSON_NAME] Septic & Maintenance Repair Clear [STREET_ADDRESS] Phone - [PHONE…" at bounding box center [373, 149] width 166 height 191
click at [553, 336] on button "[PERSON_NAME] Construction, Inc. (Septic Contractor)" at bounding box center [744, 335] width 537 height 31
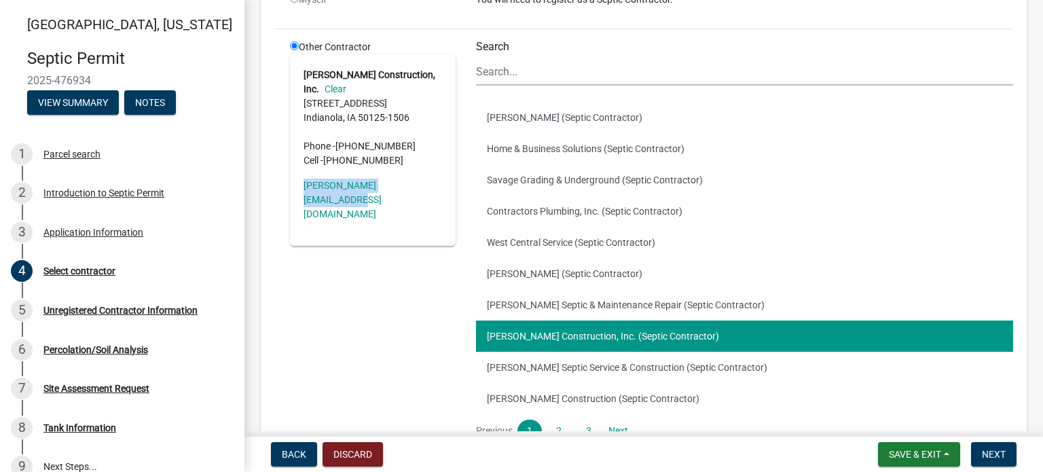
drag, startPoint x: 297, startPoint y: 187, endPoint x: 445, endPoint y: 189, distance: 148.7
click at [445, 189] on div "[PERSON_NAME] Construction, Inc. Clear [STREET_ADDRESS][PHONE_NUMBER] Phone - […" at bounding box center [373, 149] width 166 height 191
click at [524, 363] on button "[PERSON_NAME] Septic Service & Construction (Septic Contractor)" at bounding box center [744, 367] width 537 height 31
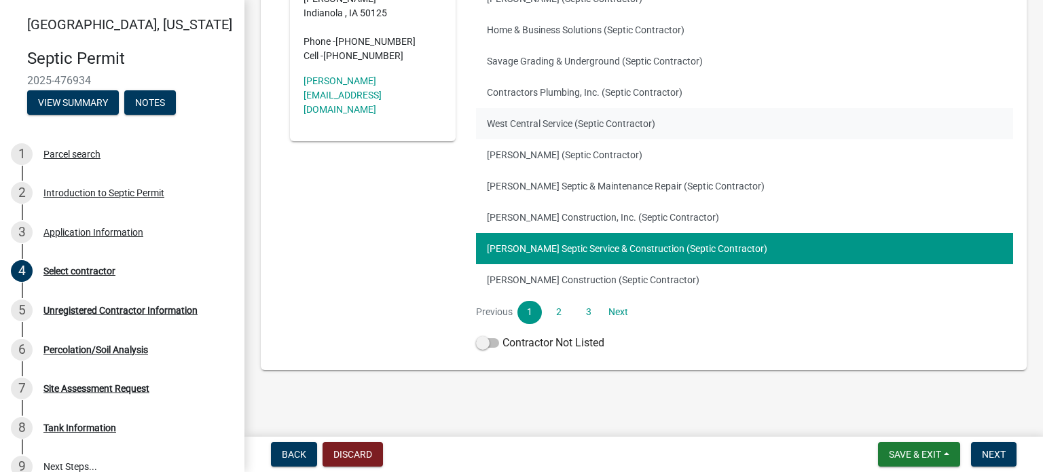
scroll to position [256, 0]
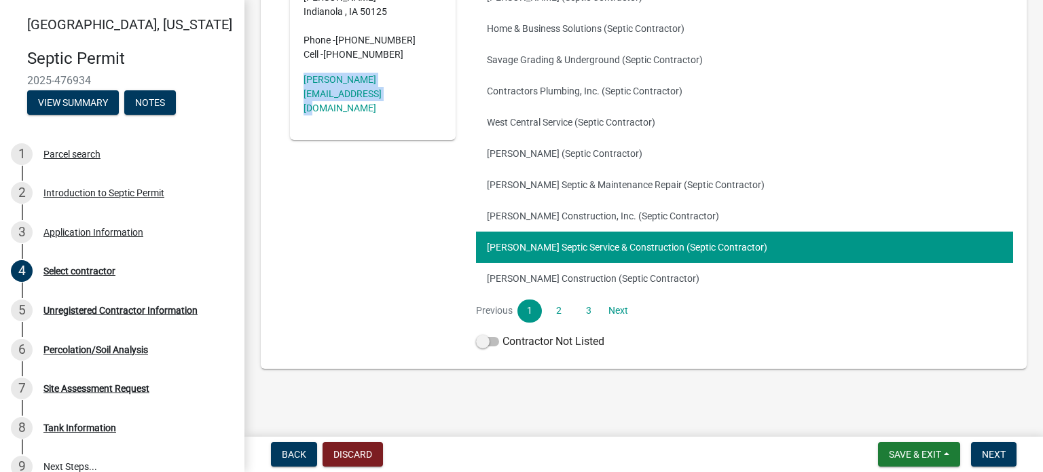
drag, startPoint x: 301, startPoint y: 62, endPoint x: 419, endPoint y: 89, distance: 121.1
click at [419, 89] on div "[PERSON_NAME] Septic Service & Construction Clear [STREET_ADDRESS][PERSON_NAME]…" at bounding box center [373, 37] width 166 height 206
click at [532, 274] on button "[PERSON_NAME] Construction (Septic Contractor)" at bounding box center [744, 278] width 537 height 31
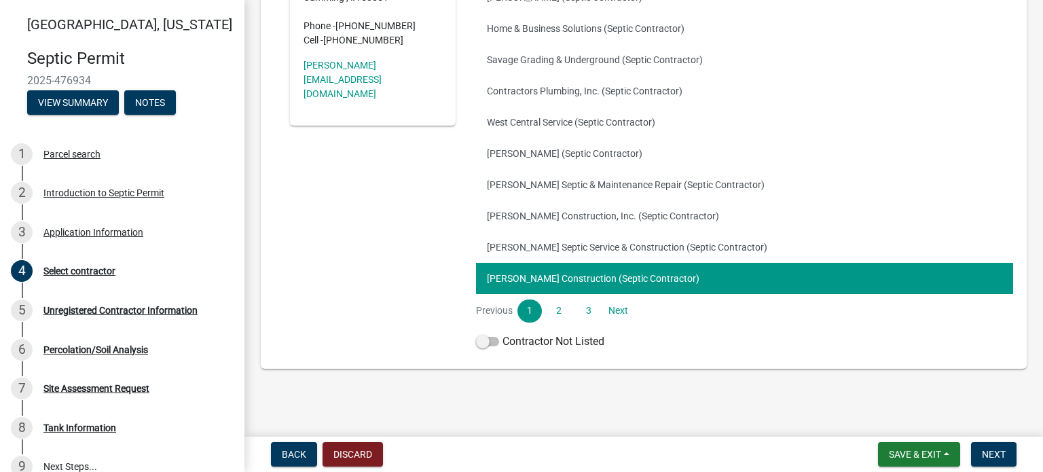
scroll to position [188, 0]
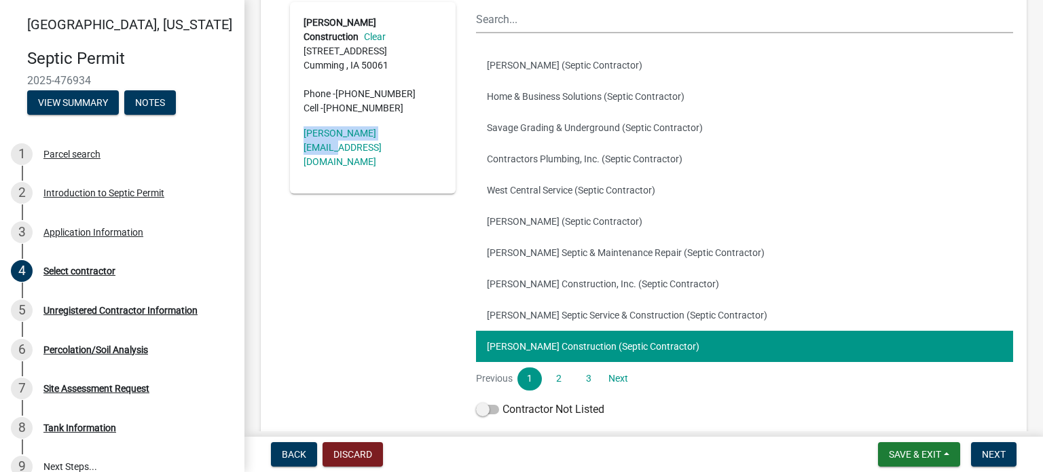
drag, startPoint x: 299, startPoint y: 118, endPoint x: 402, endPoint y: 132, distance: 103.4
click at [402, 132] on div "[PERSON_NAME] Construction Clear [STREET_ADDRESS] Phone - [PHONE_NUMBER] Cell -…" at bounding box center [373, 97] width 166 height 191
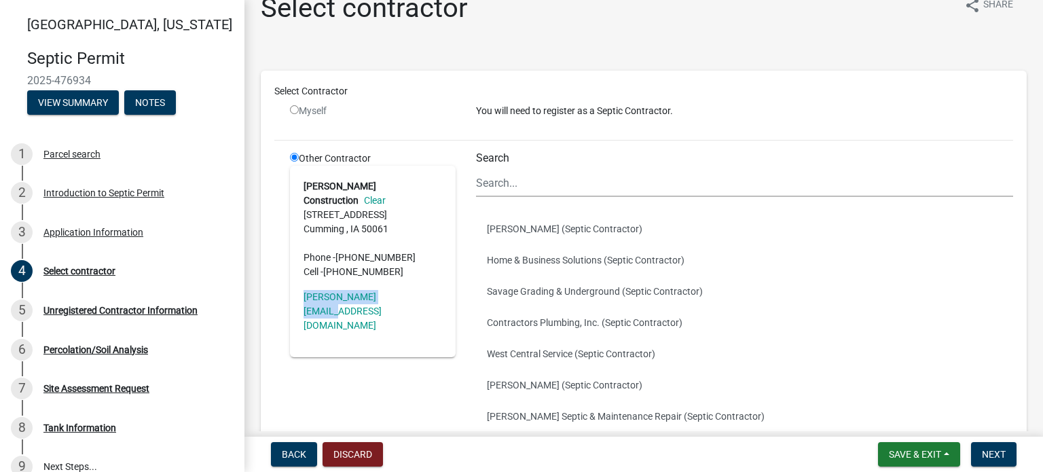
scroll to position [0, 0]
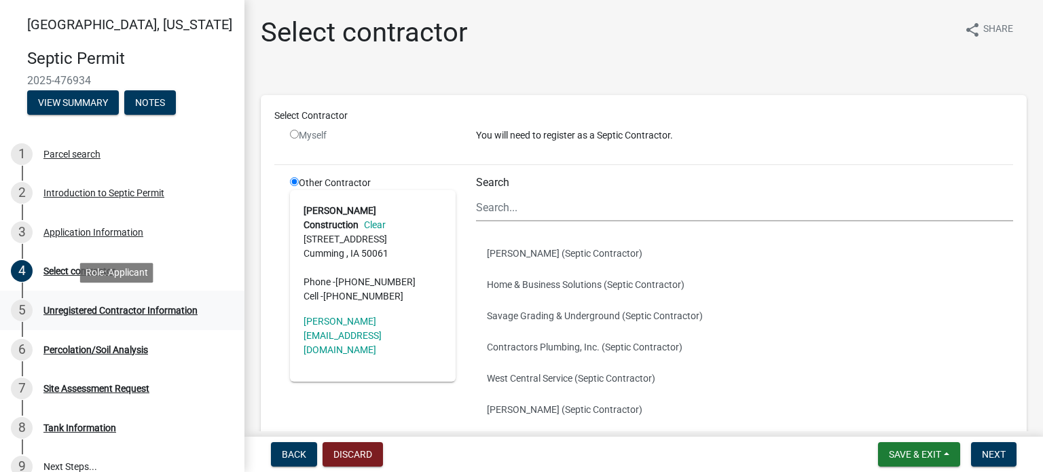
click at [122, 309] on div "Unregistered Contractor Information" at bounding box center [120, 311] width 154 height 10
click at [394, 132] on div "Myself" at bounding box center [373, 135] width 166 height 14
click at [67, 350] on div "Percolation/Soil Analysis" at bounding box center [95, 350] width 105 height 10
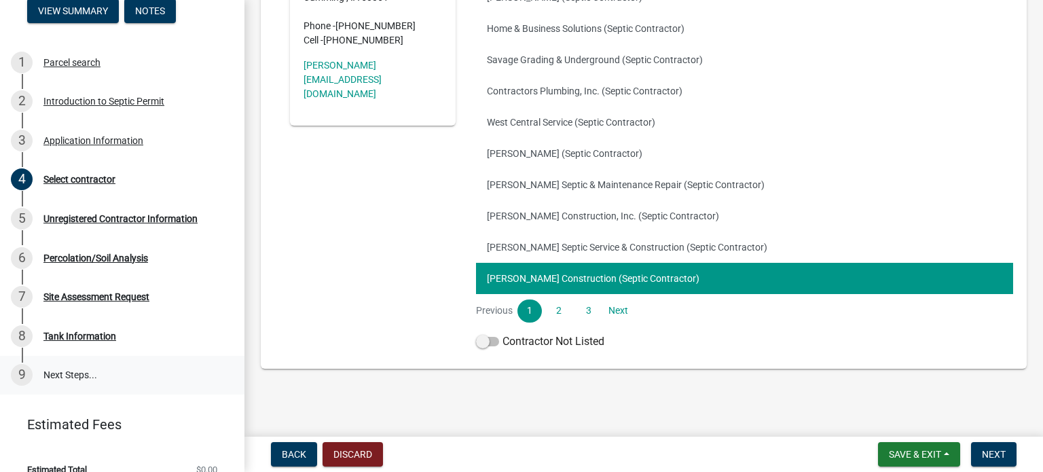
scroll to position [110, 0]
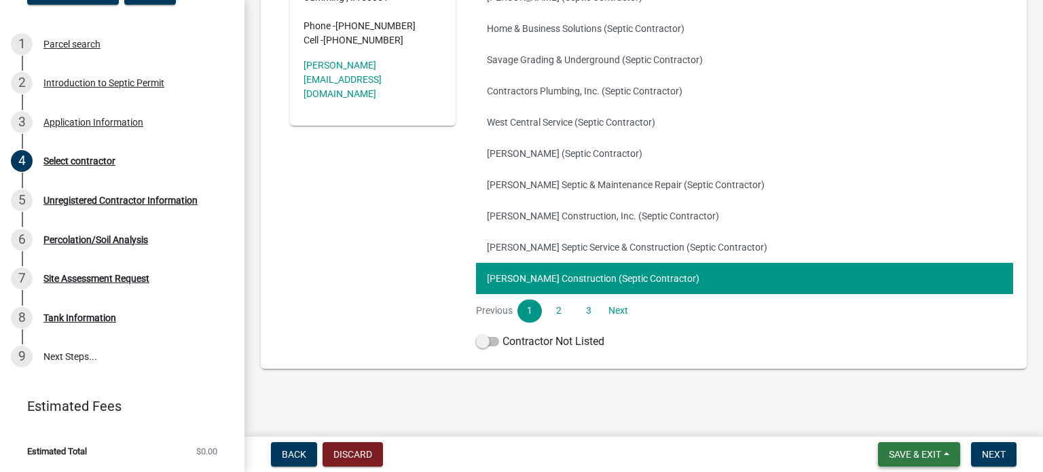
click at [913, 453] on span "Save & Exit" at bounding box center [915, 454] width 52 height 11
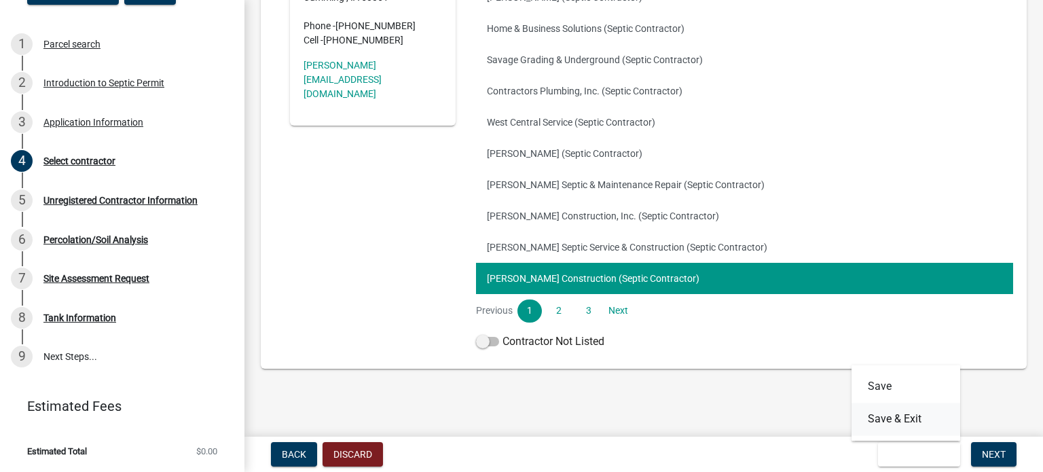
click at [904, 423] on button "Save & Exit" at bounding box center [905, 419] width 109 height 33
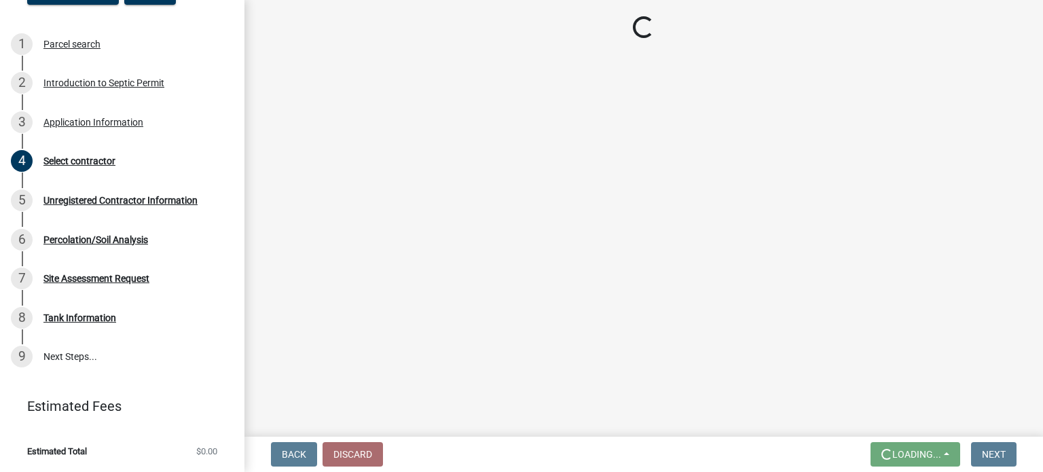
scroll to position [0, 0]
